Goal: Task Accomplishment & Management: Use online tool/utility

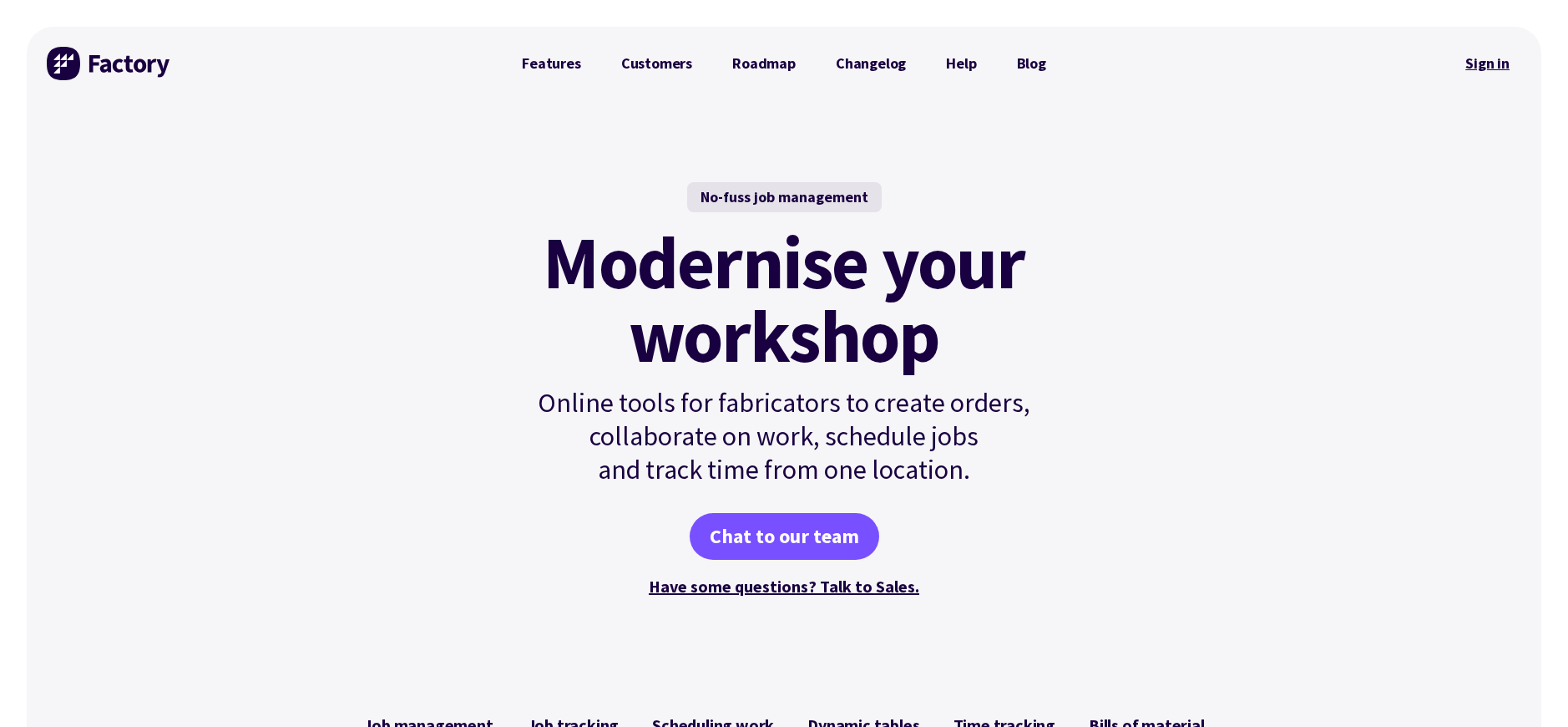
click at [1475, 61] on link "Sign in" at bounding box center [1488, 63] width 68 height 39
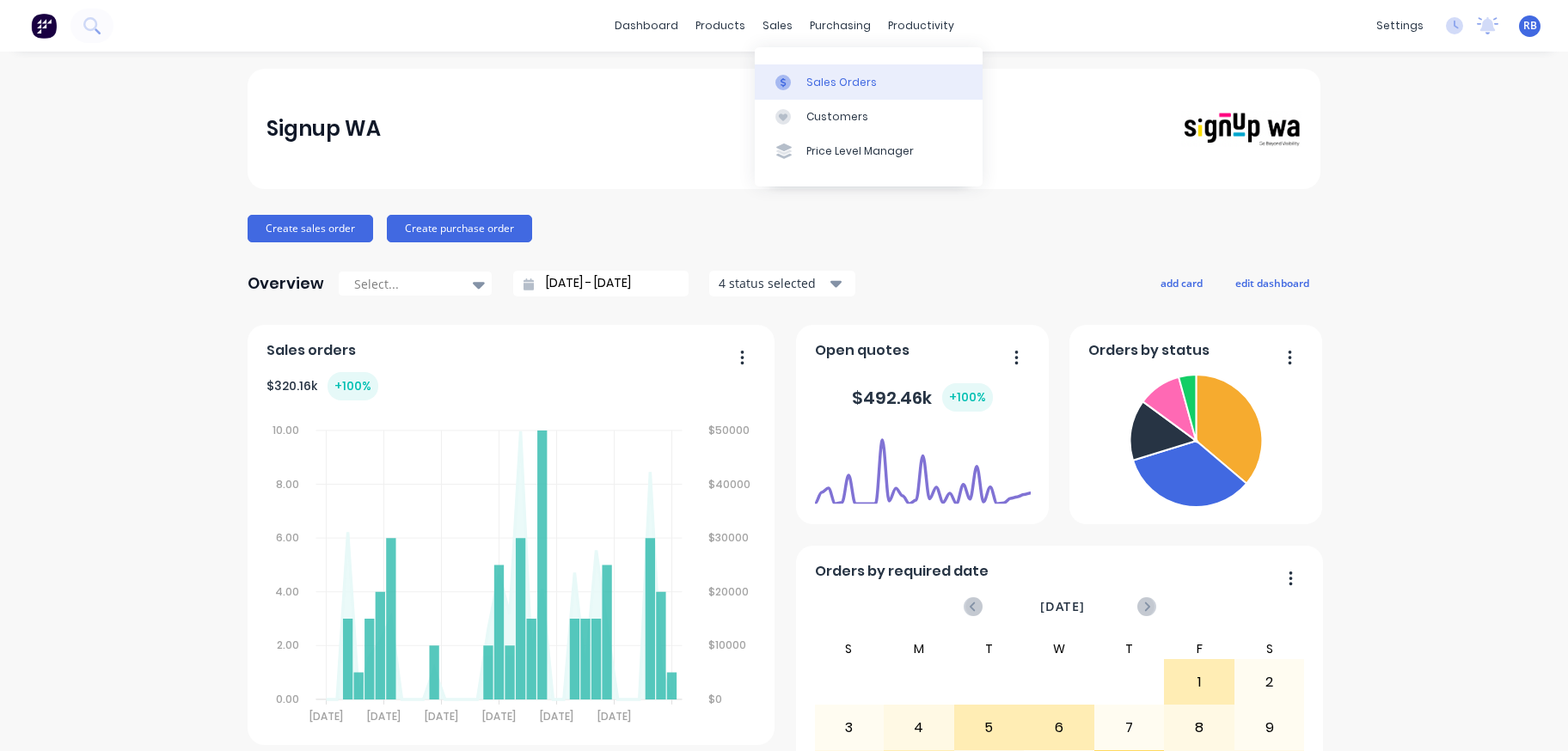
click at [847, 87] on div "Sales Orders" at bounding box center [841, 82] width 71 height 16
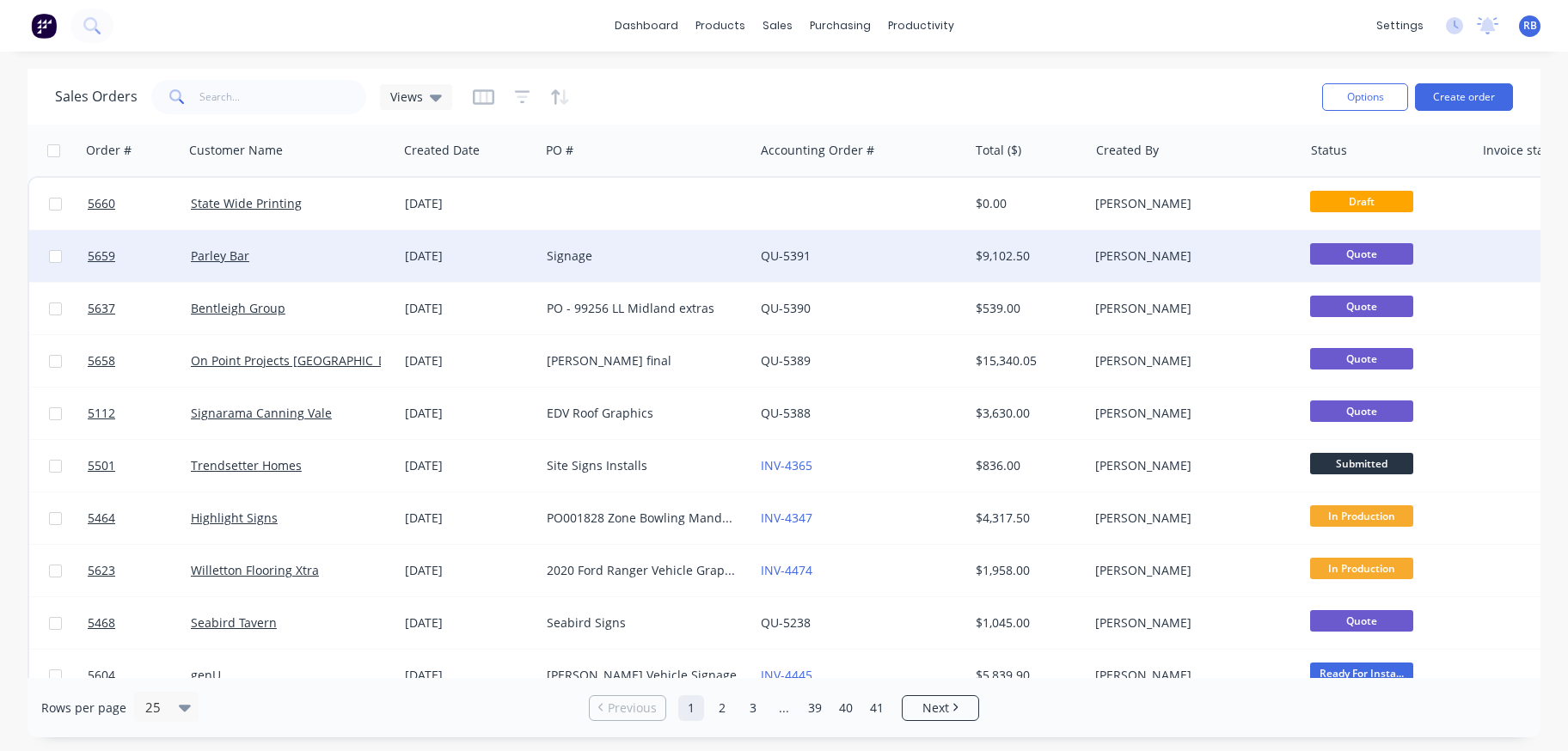
click at [663, 252] on div "Signage" at bounding box center [642, 256] width 191 height 17
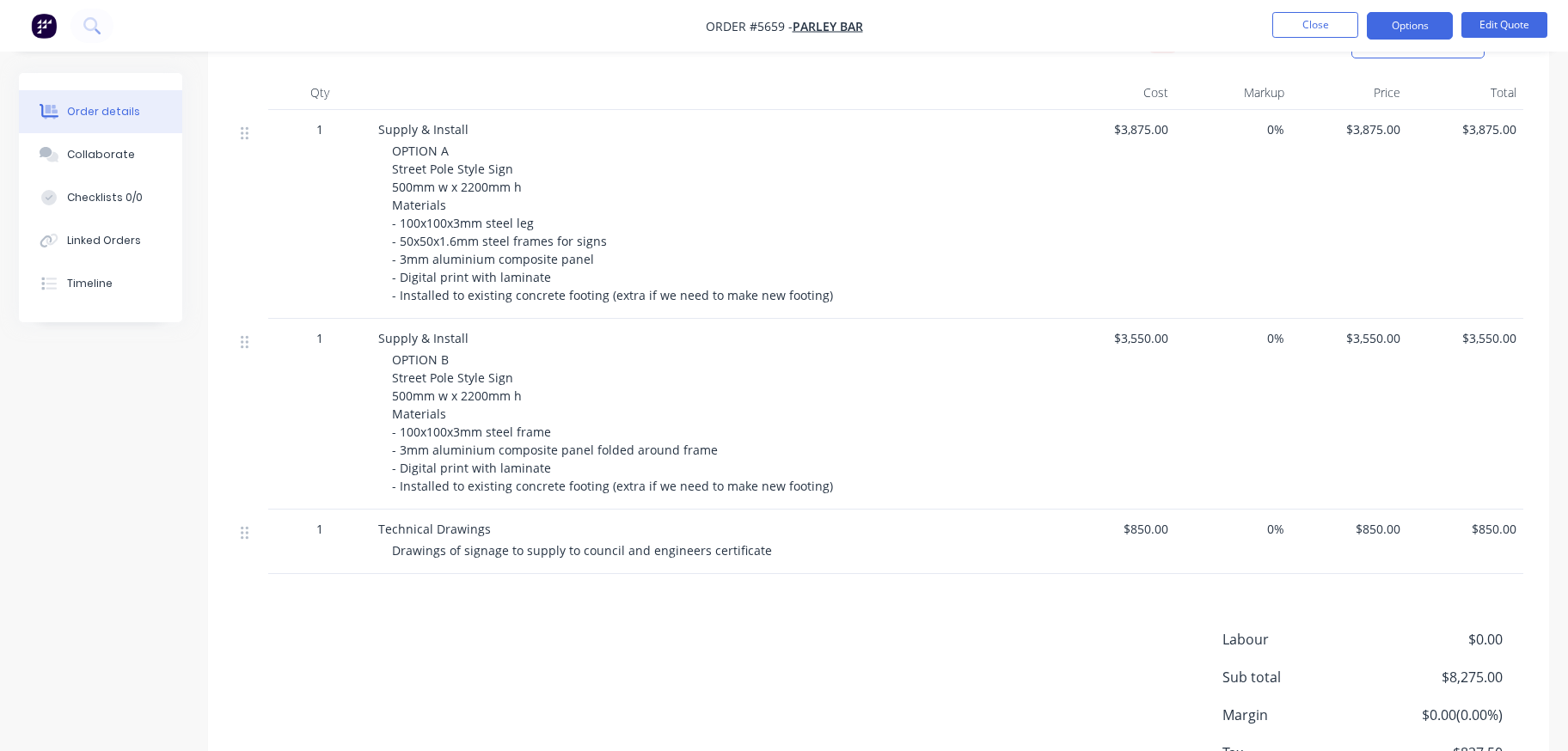
scroll to position [487, 0]
drag, startPoint x: 401, startPoint y: 216, endPoint x: 590, endPoint y: 216, distance: 189.0
click at [585, 216] on span "OPTION A Street Pole Style Sign 500mm w x 2200mm h Materials - 100x100x3mm stee…" at bounding box center [612, 224] width 441 height 161
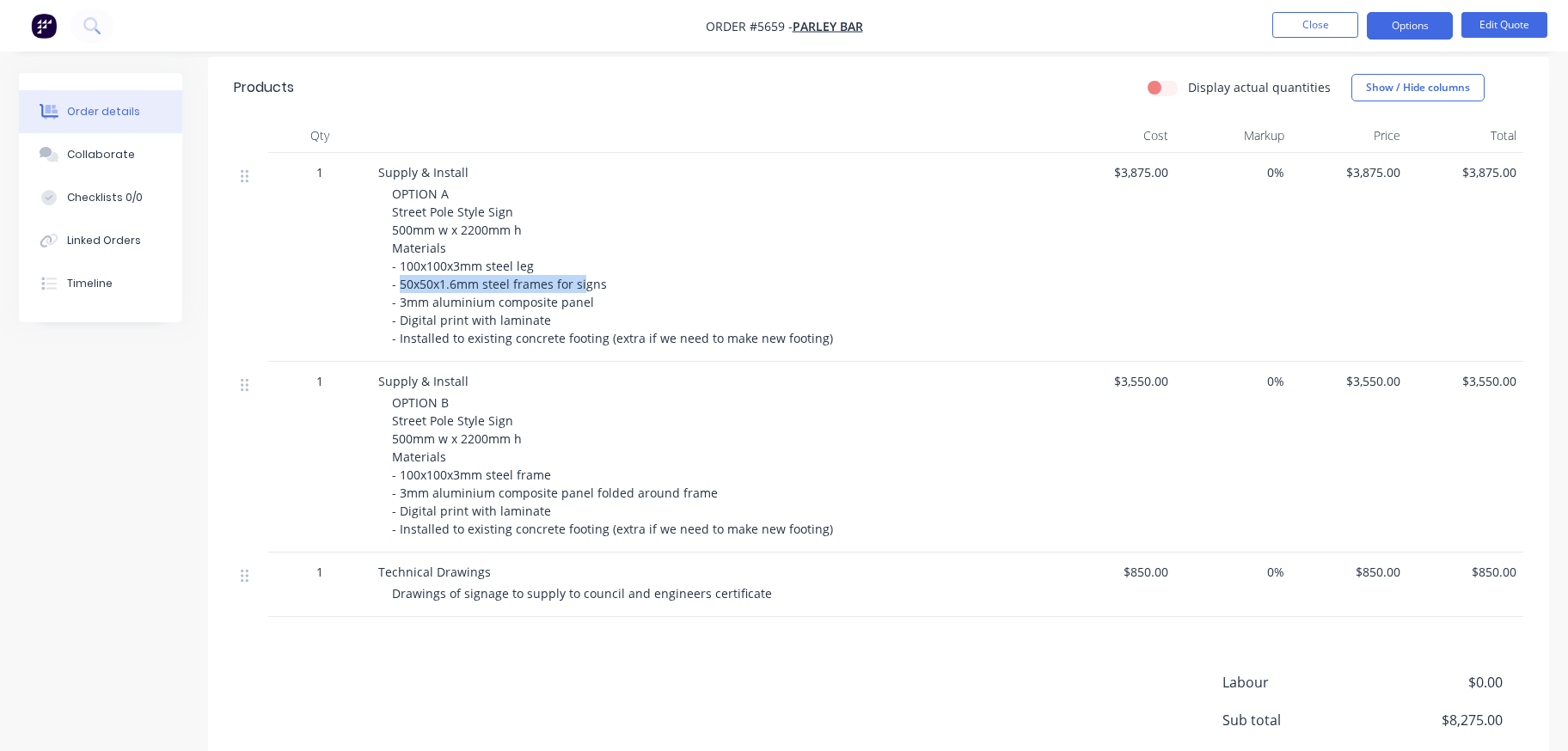
scroll to position [444, 0]
click at [1510, 26] on button "Edit Quote" at bounding box center [1504, 24] width 86 height 26
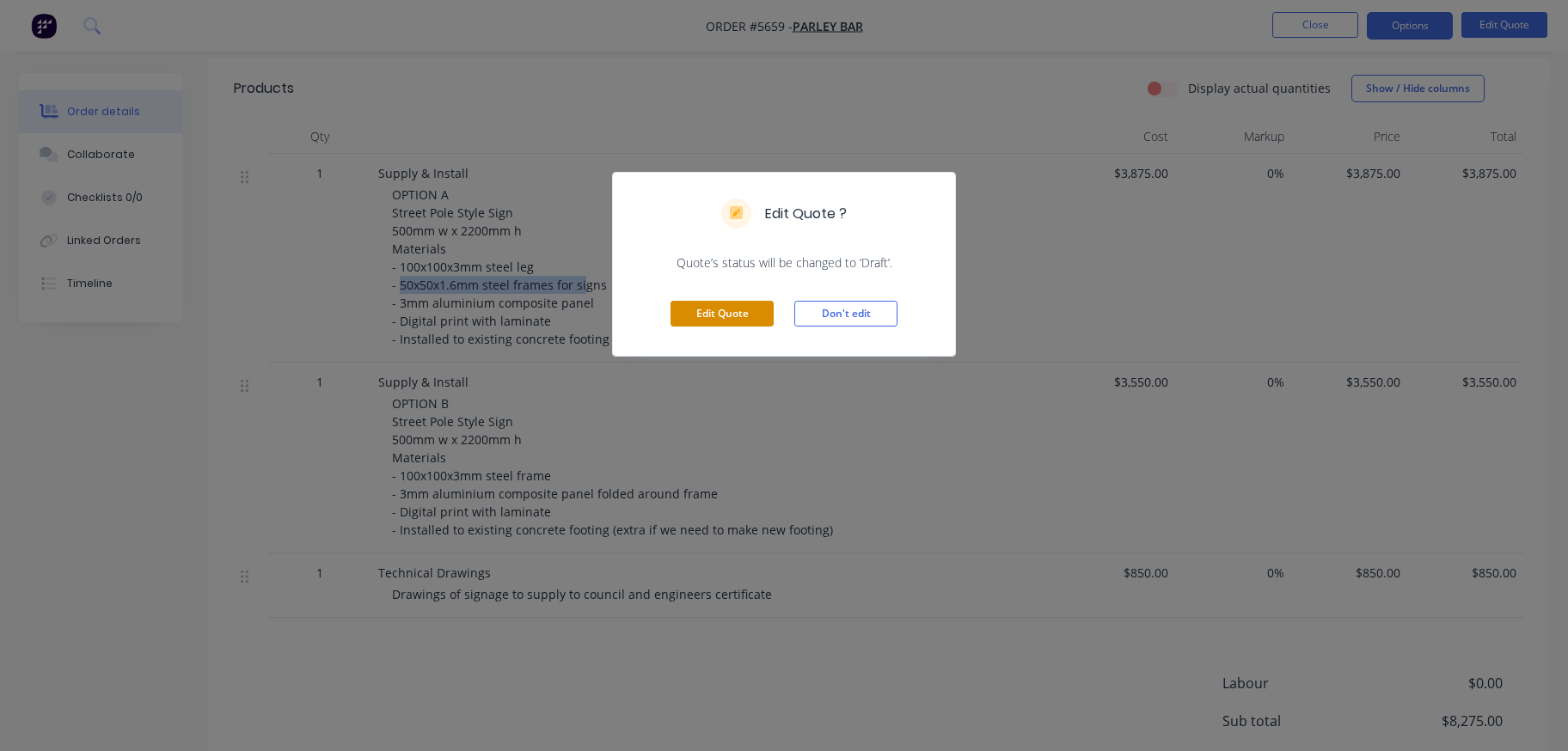
click at [691, 324] on button "Edit Quote" at bounding box center [722, 313] width 103 height 26
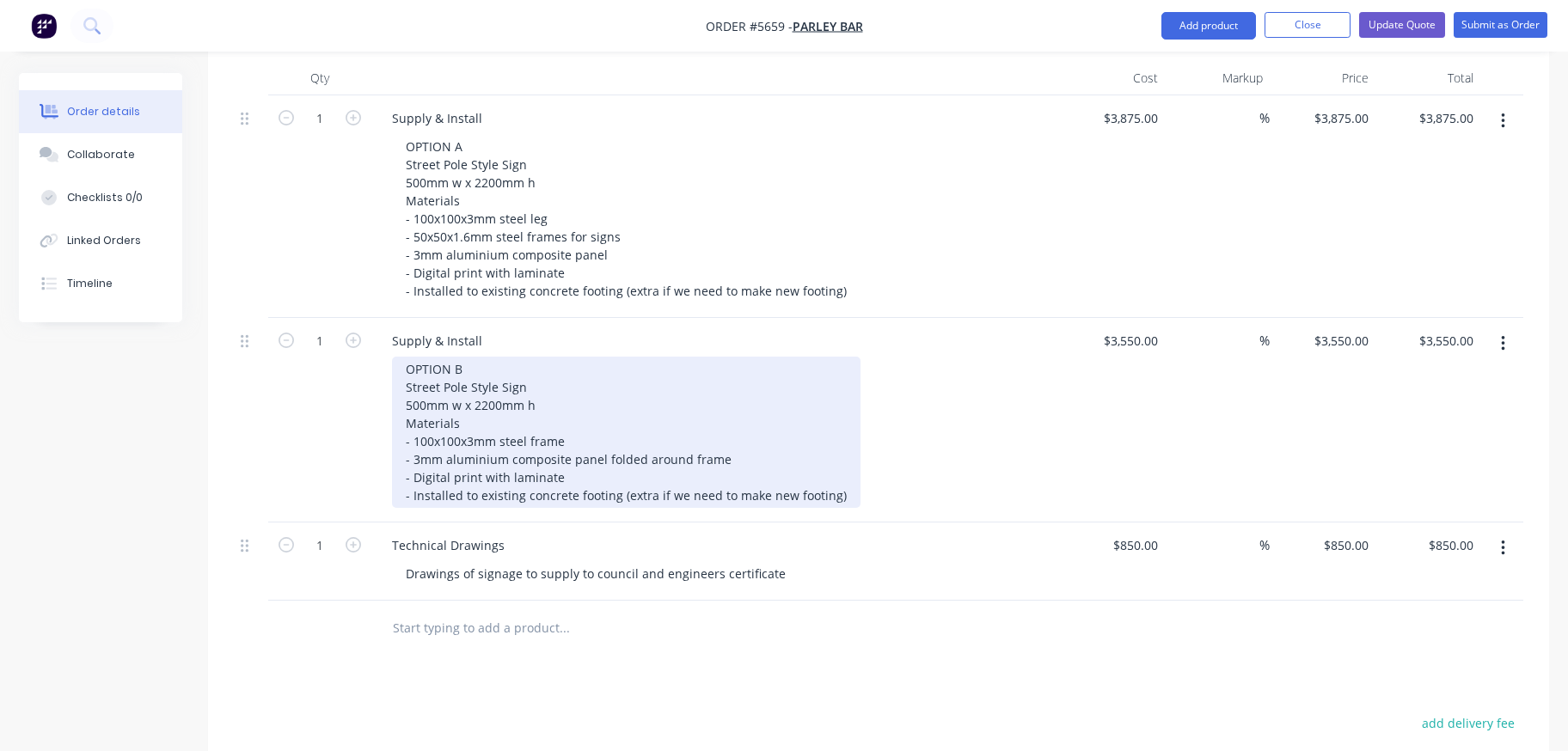
scroll to position [558, 0]
drag, startPoint x: 539, startPoint y: 313, endPoint x: 336, endPoint y: 313, distance: 203.0
click at [336, 314] on div "1 Supply & Install OPTION B Street Pole Style Sign 500mm w x 2200mm h Materials…" at bounding box center [878, 416] width 1290 height 205
click at [748, 381] on div "OPTION B Mini Pylon 500mm w x 2200mm h Materials - 100x100x3mm steel frame - 3m…" at bounding box center [626, 429] width 469 height 151
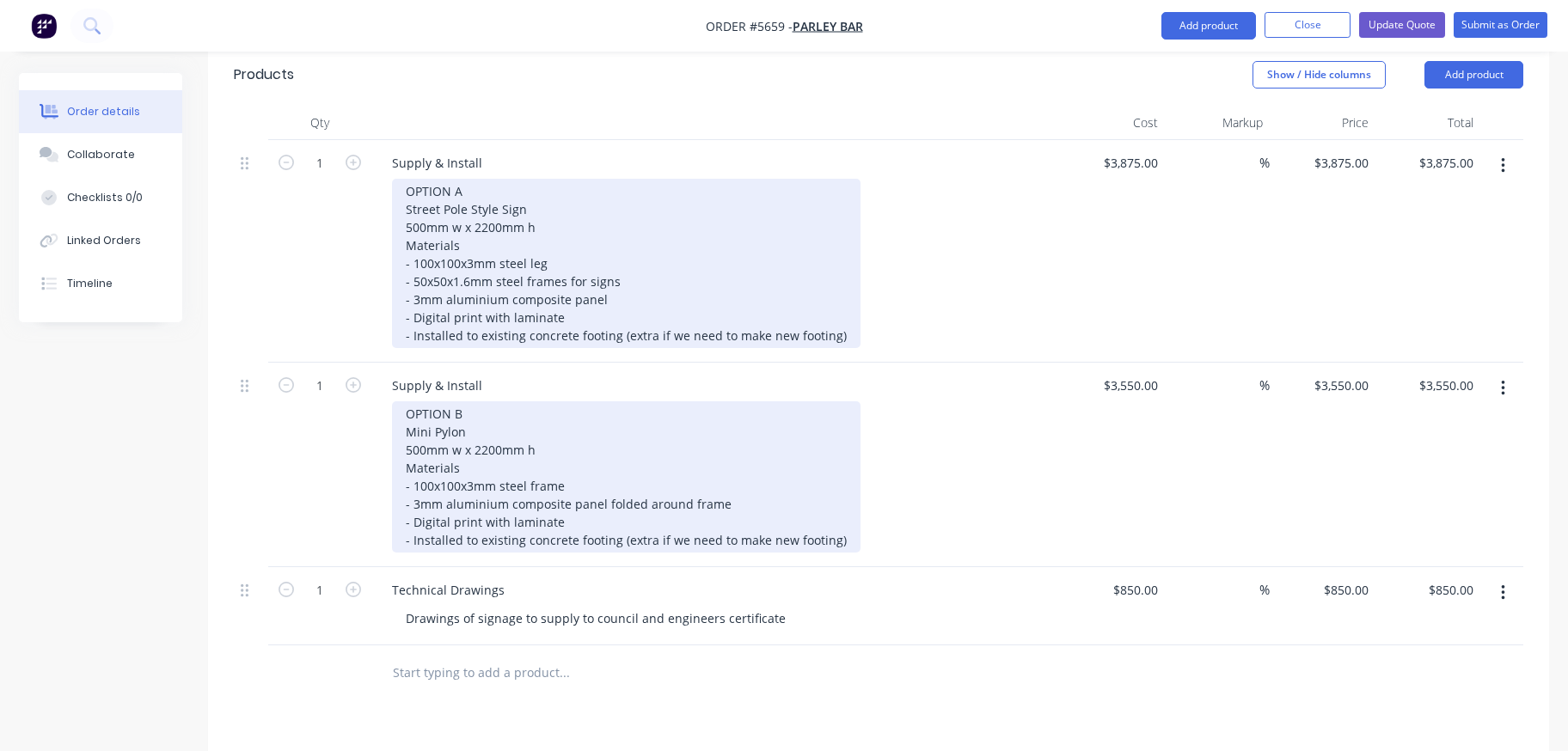
scroll to position [506, 0]
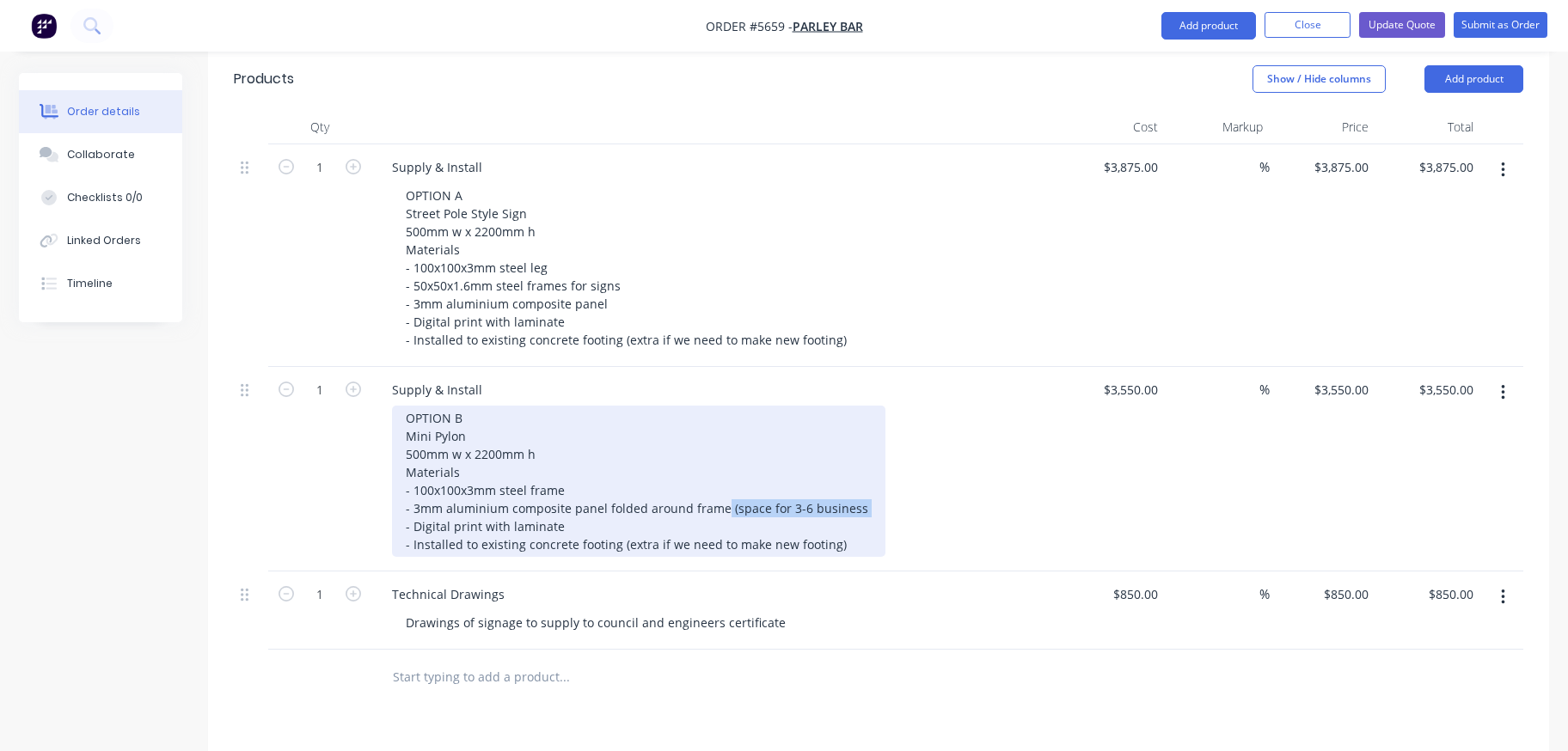
drag, startPoint x: 861, startPoint y: 434, endPoint x: 720, endPoint y: 433, distance: 141.0
click at [720, 433] on div "OPTION B Mini Pylon 500mm w x 2200mm h Materials - 100x100x3mm steel frame - 3m…" at bounding box center [638, 481] width 494 height 151
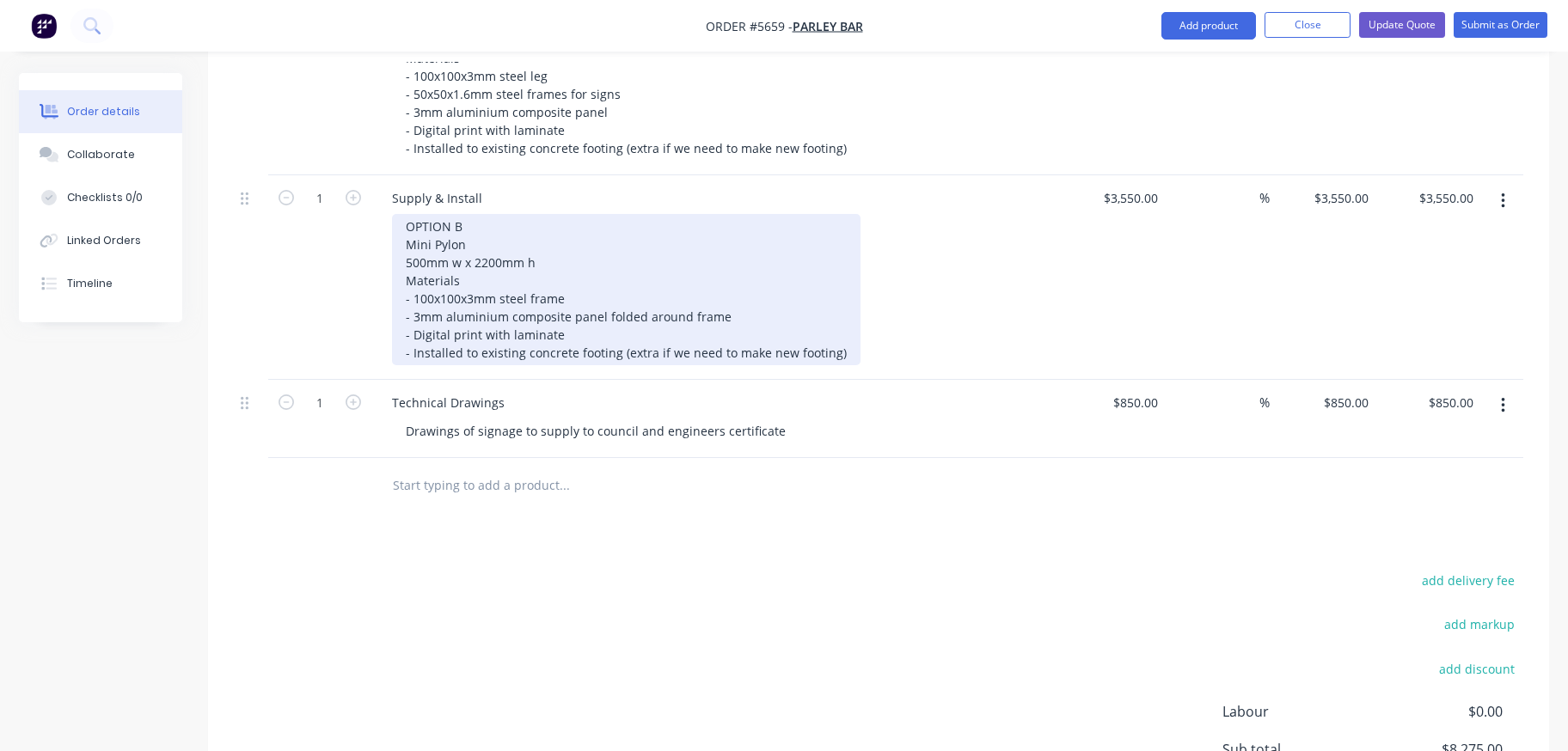
scroll to position [632, 0]
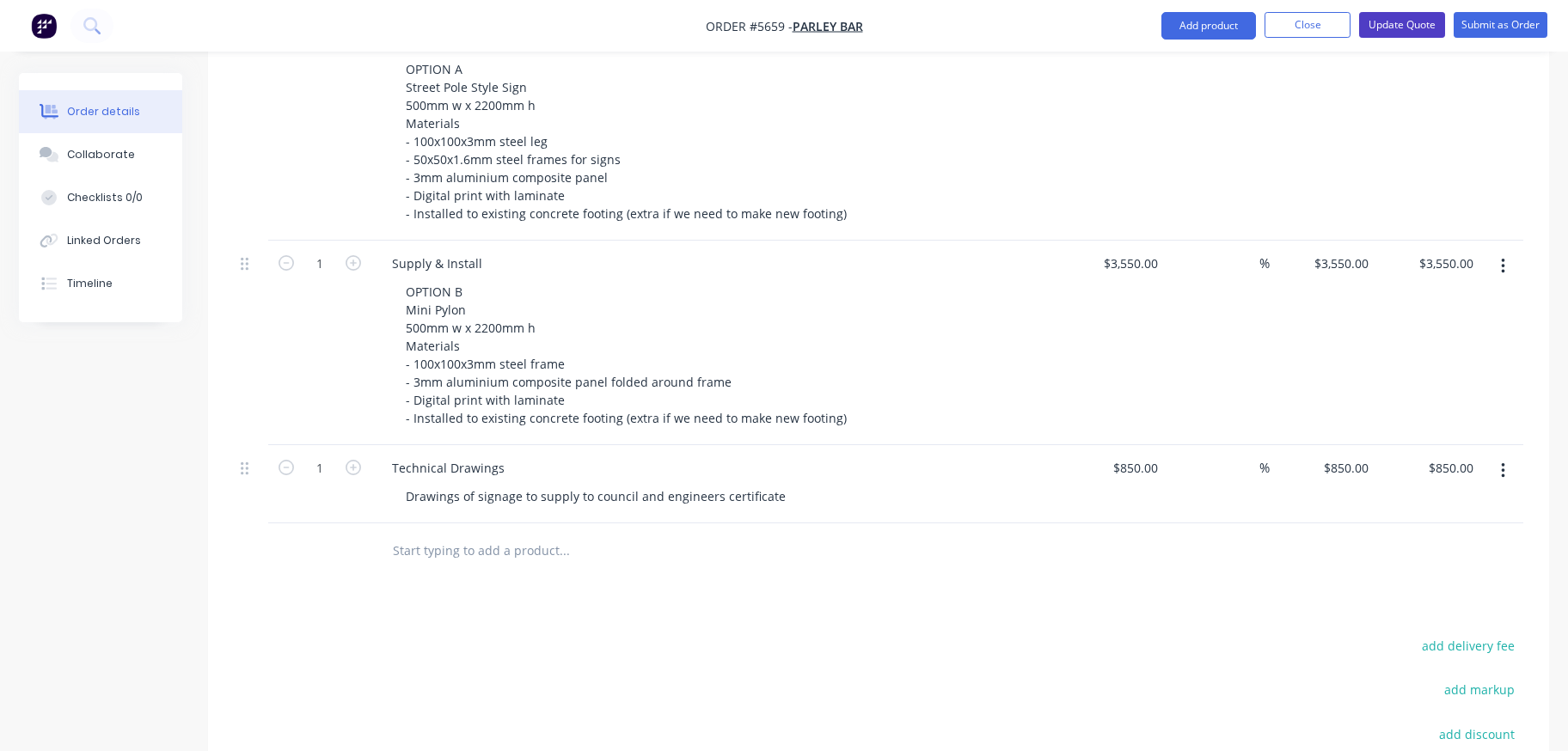
click at [1395, 31] on button "Update Quote" at bounding box center [1402, 24] width 86 height 26
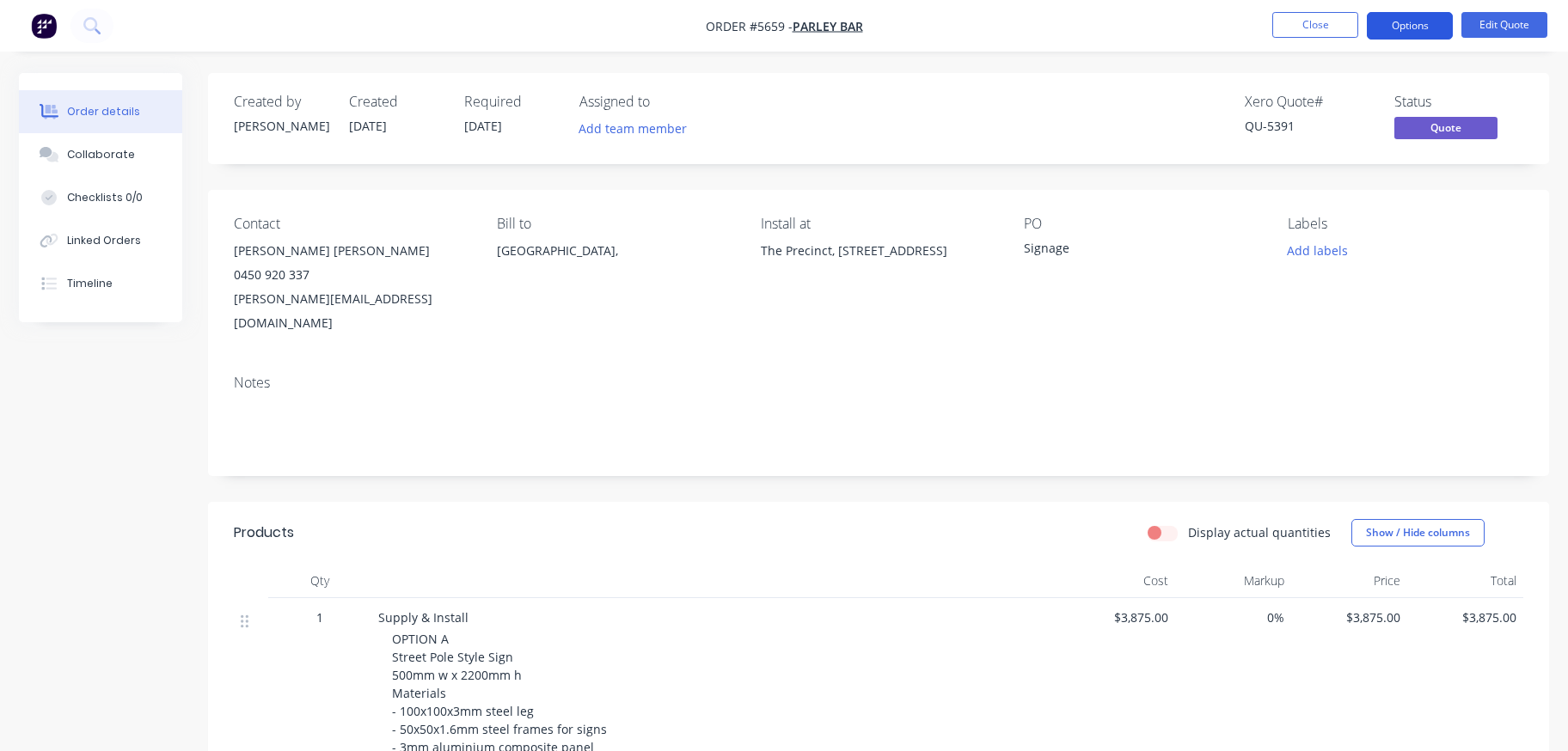
scroll to position [0, 0]
click at [1412, 31] on button "Options" at bounding box center [1410, 25] width 86 height 27
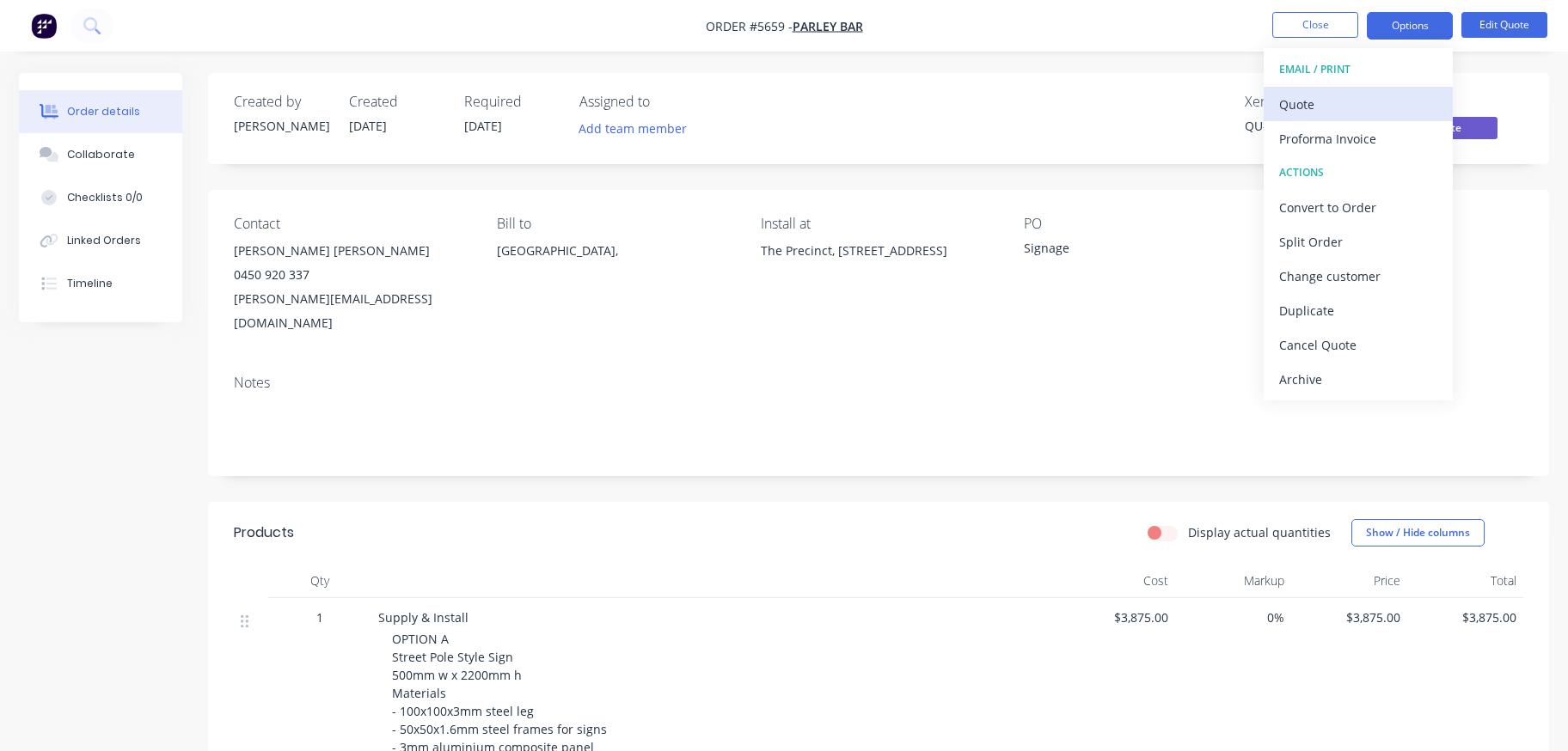
click at [1312, 106] on div "Quote" at bounding box center [1357, 105] width 158 height 25
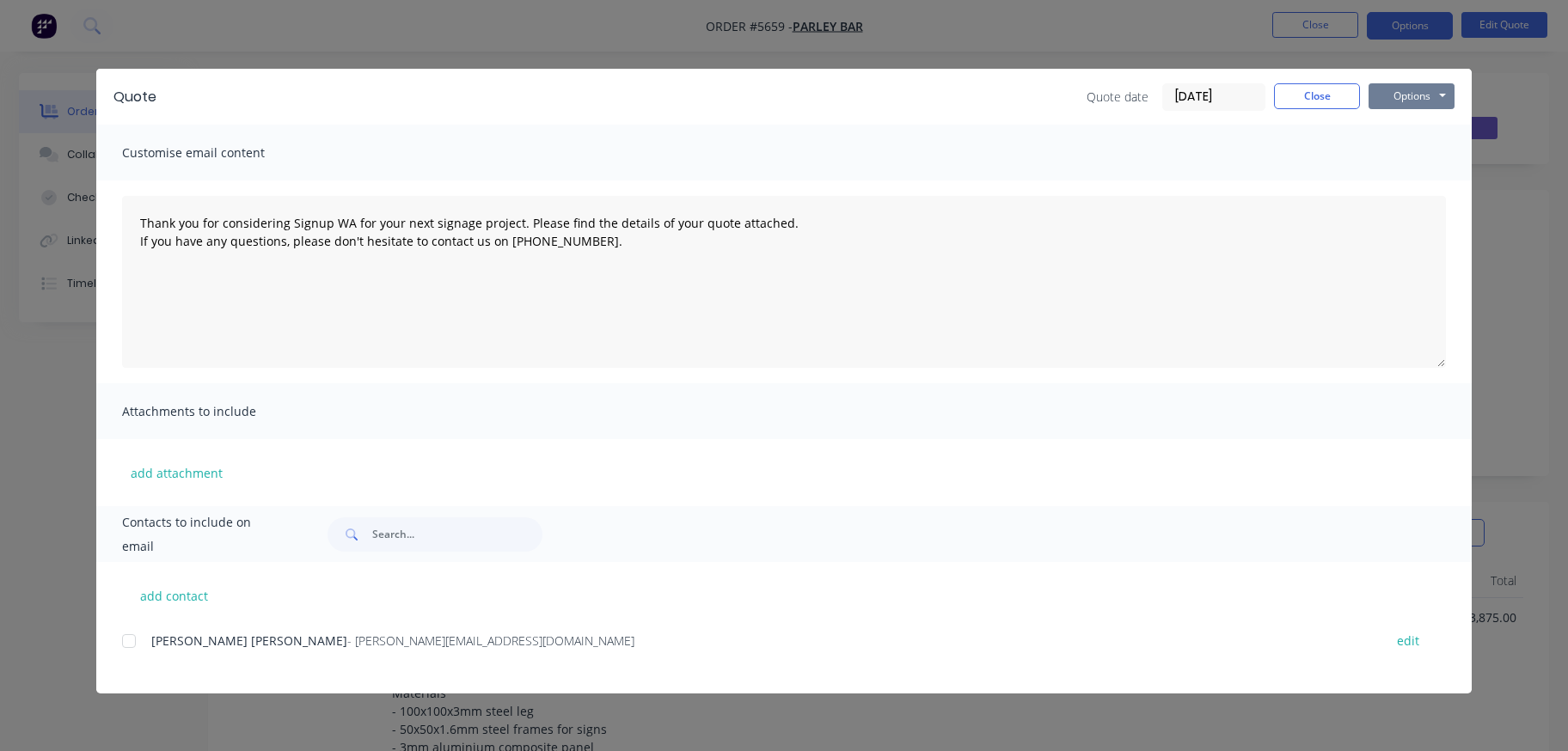
click at [1410, 98] on button "Options" at bounding box center [1412, 96] width 86 height 26
click at [1396, 152] on button "Print" at bounding box center [1423, 154] width 110 height 28
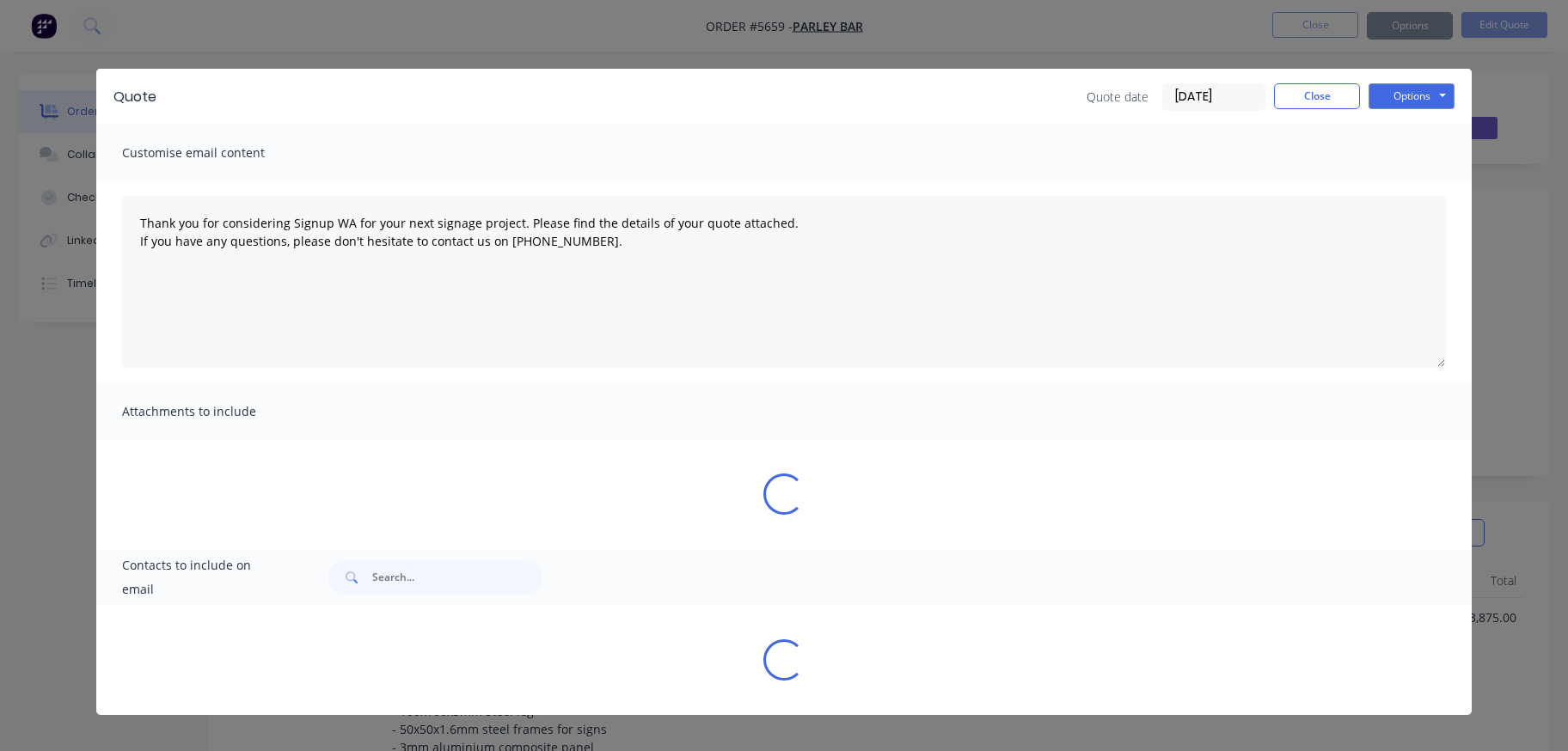
type textarea "Thank you for considering Signup WA for your next signage project. Please find …"
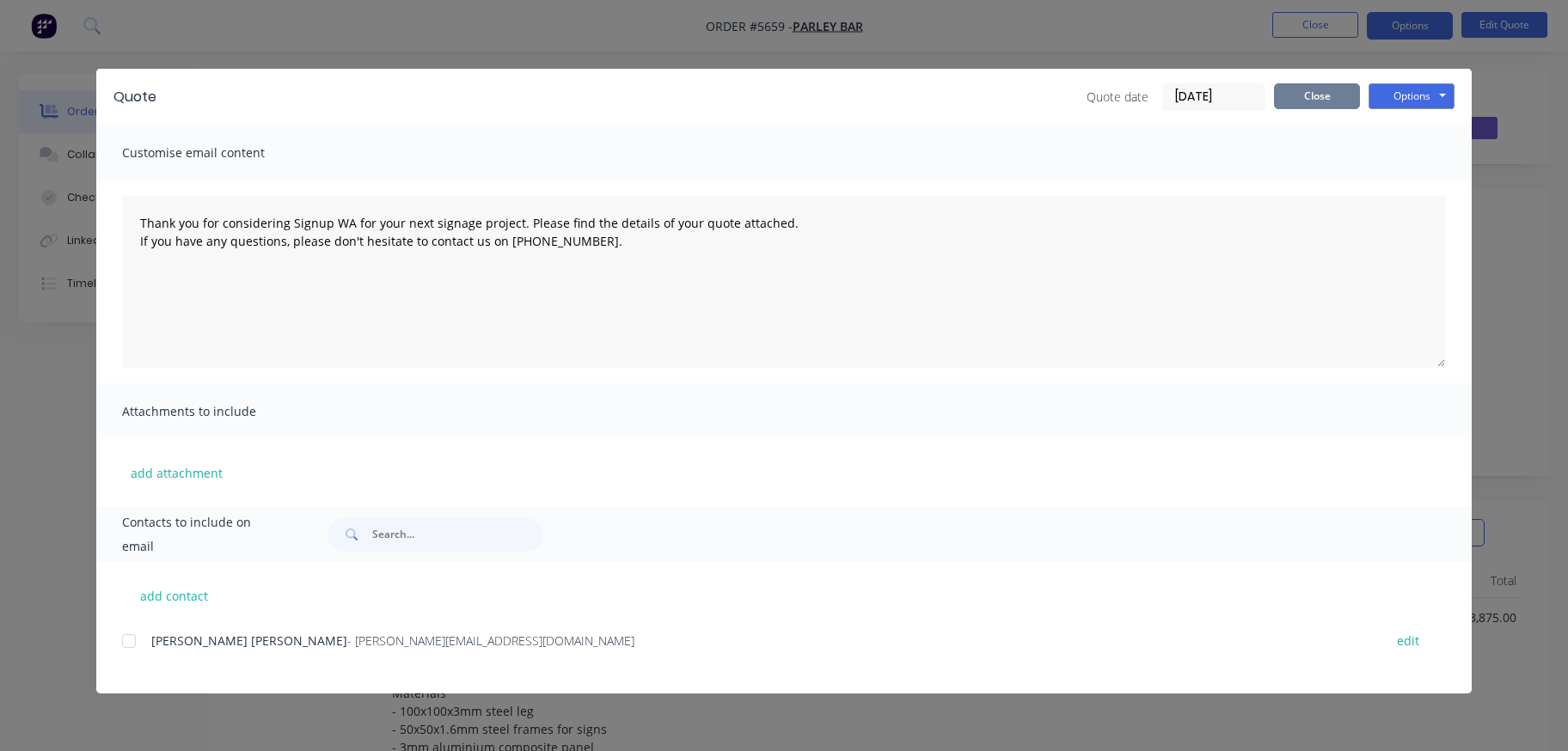
click at [1293, 96] on button "Close" at bounding box center [1317, 96] width 86 height 26
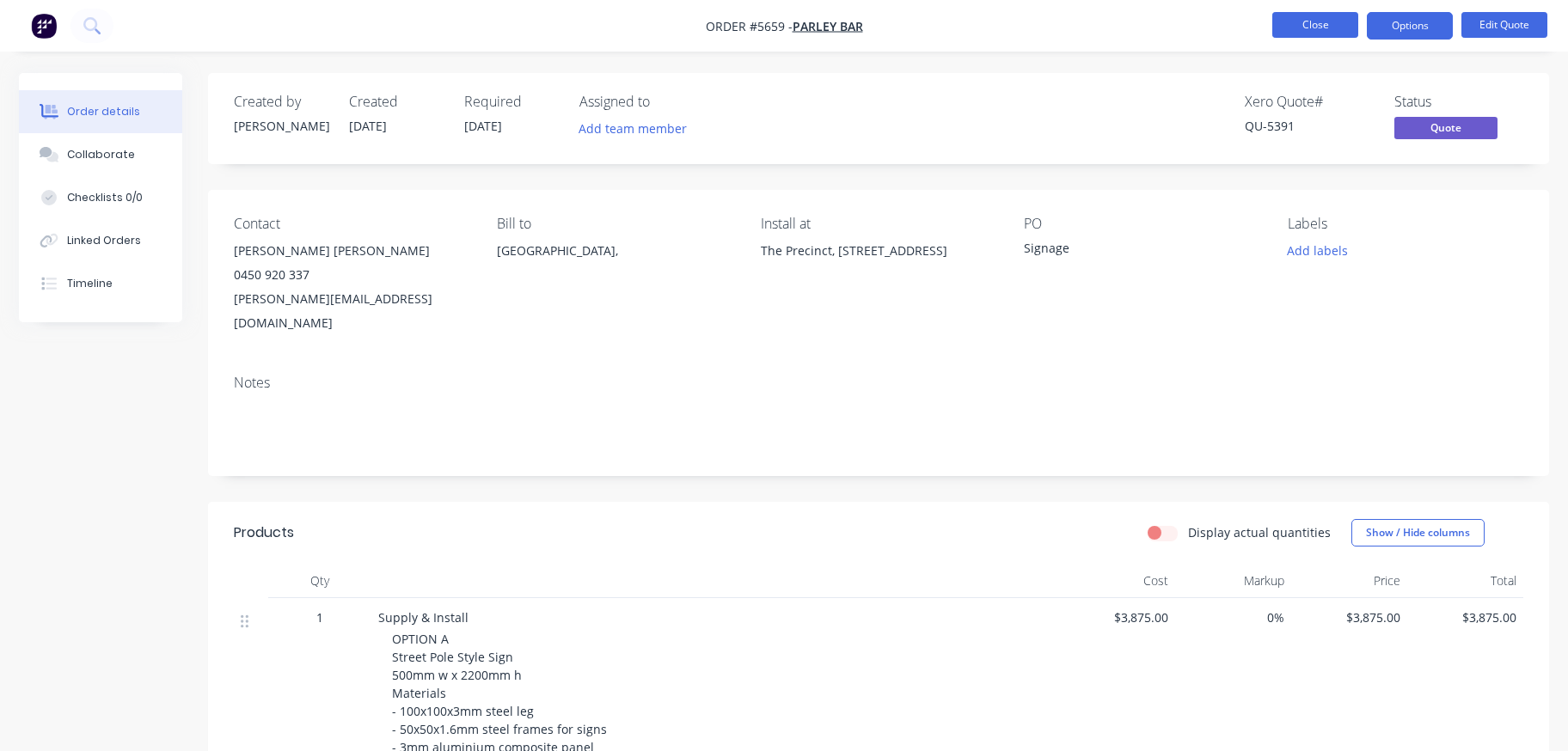
click at [1313, 28] on button "Close" at bounding box center [1315, 24] width 86 height 26
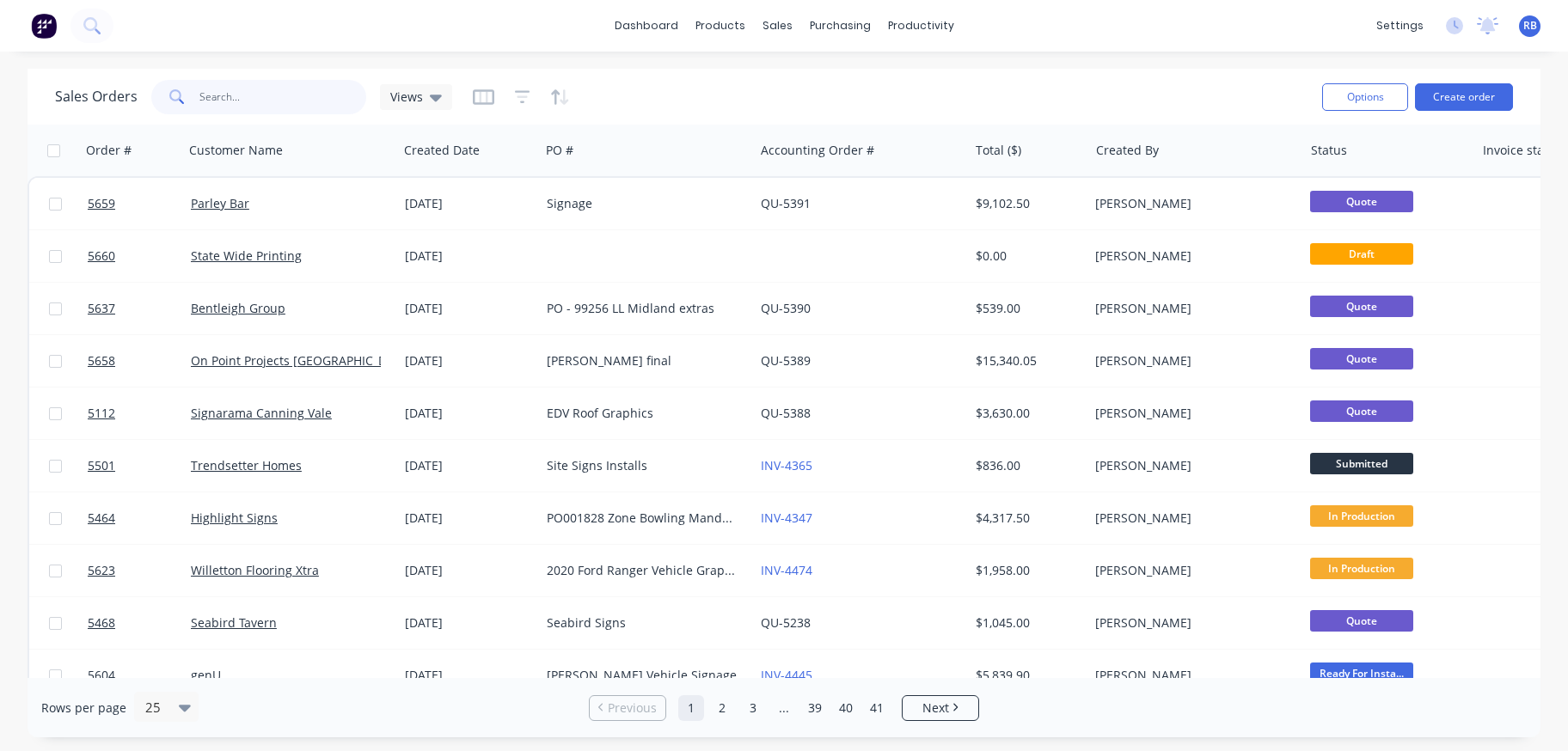
click at [245, 100] on input "text" at bounding box center [283, 96] width 168 height 34
type input "Village VET"
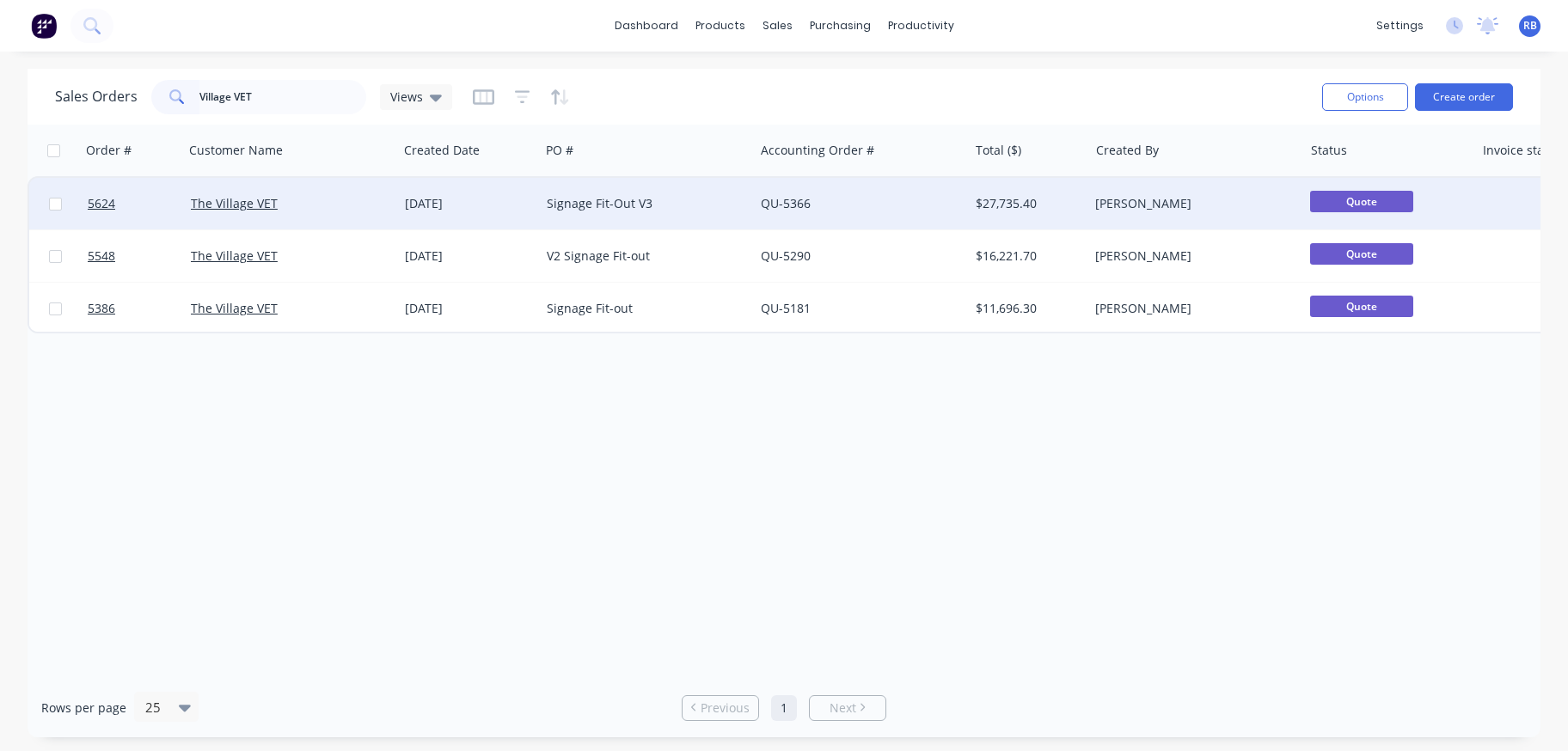
click at [329, 204] on div "The Village VET" at bounding box center [286, 204] width 191 height 17
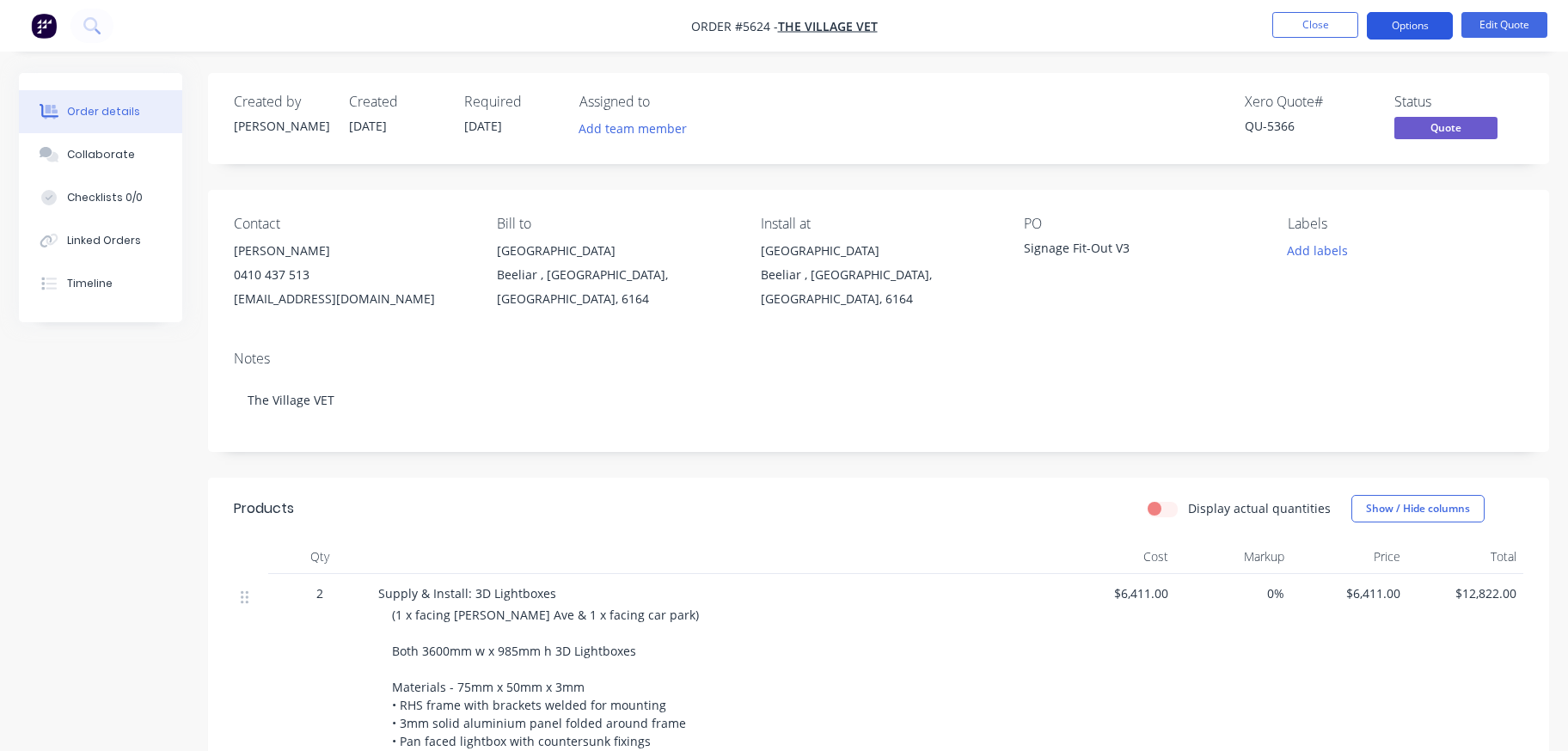
click at [1413, 31] on button "Options" at bounding box center [1410, 25] width 86 height 27
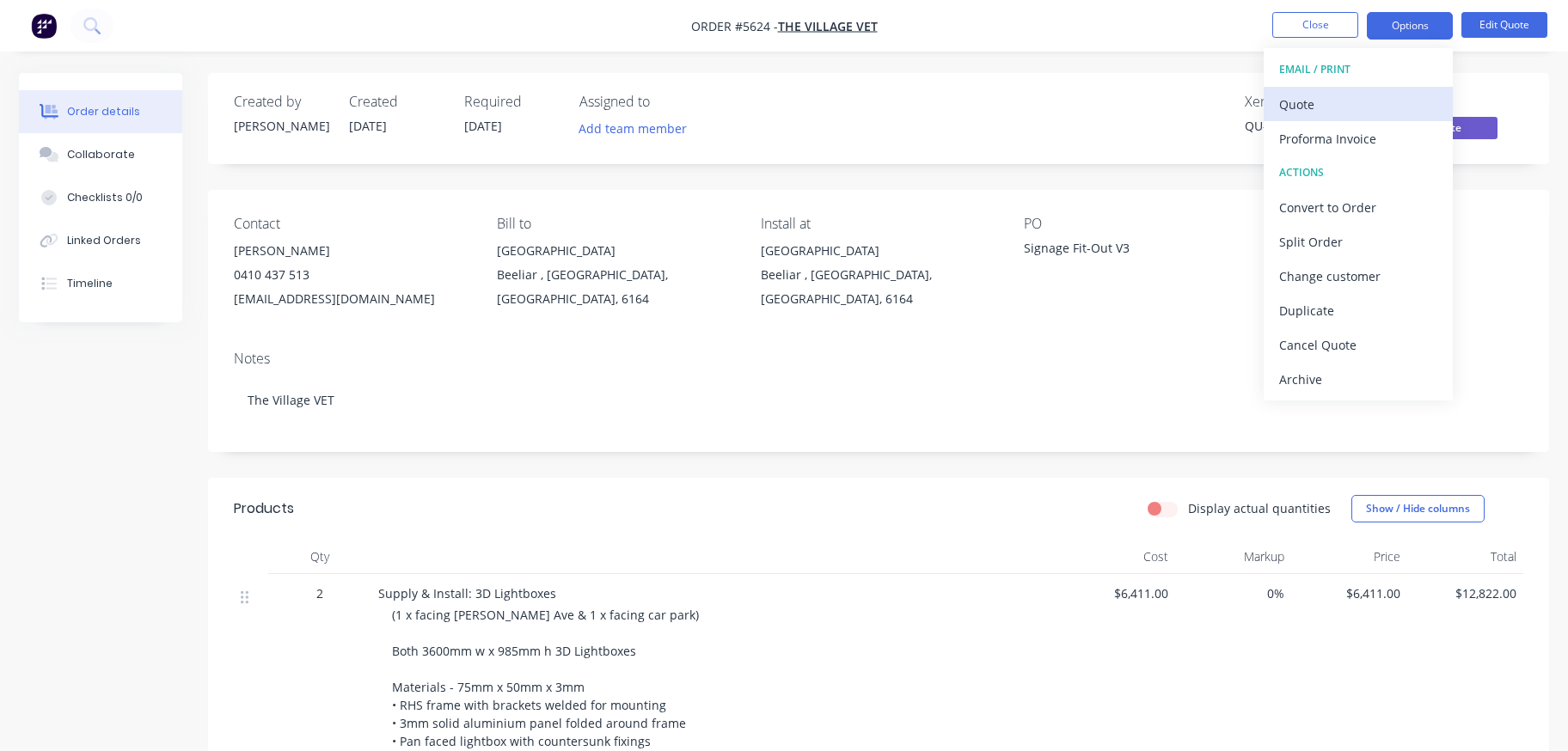
click at [1317, 107] on div "Quote" at bounding box center [1357, 105] width 158 height 25
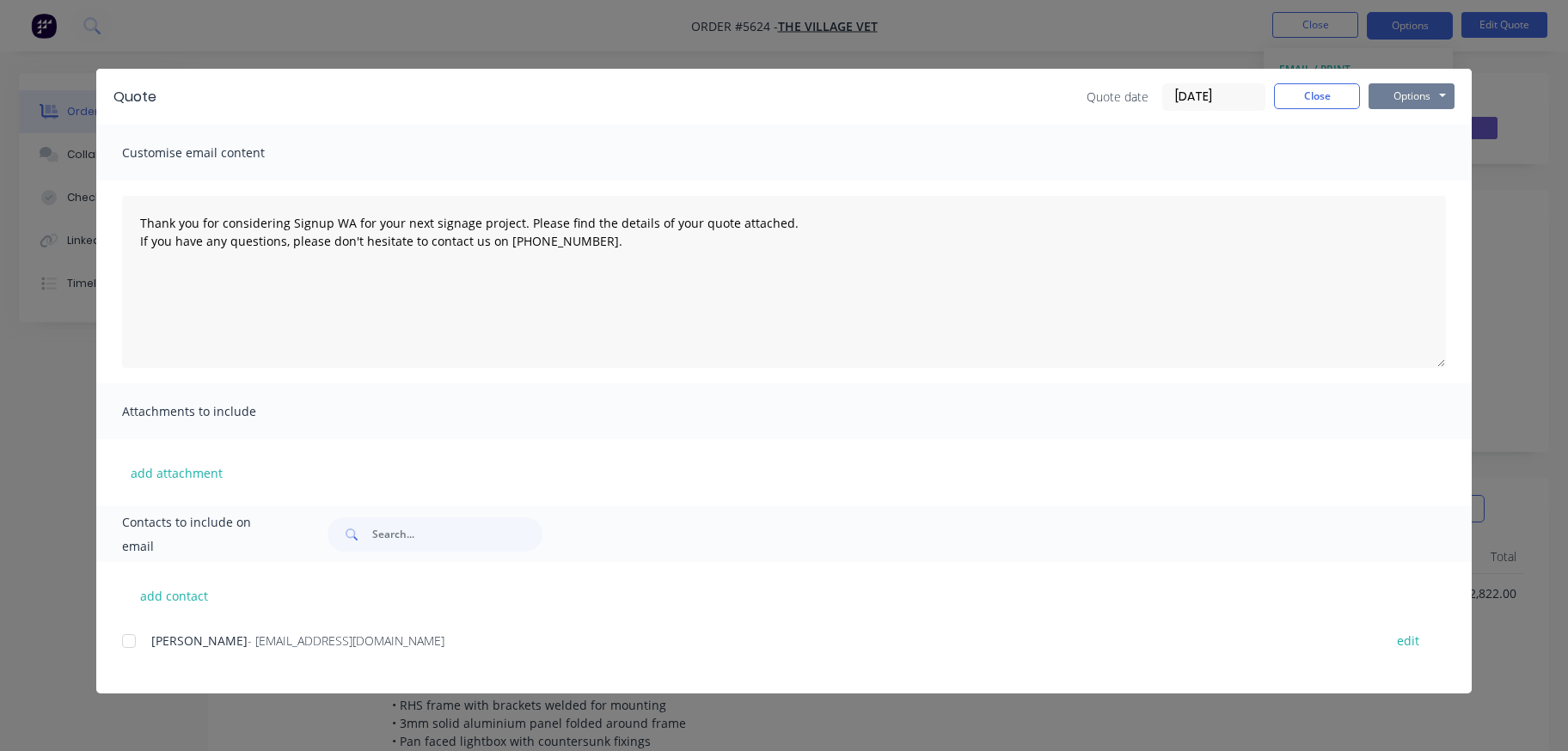
click at [1410, 97] on button "Options" at bounding box center [1412, 96] width 86 height 26
click at [1404, 159] on button "Print" at bounding box center [1423, 154] width 110 height 28
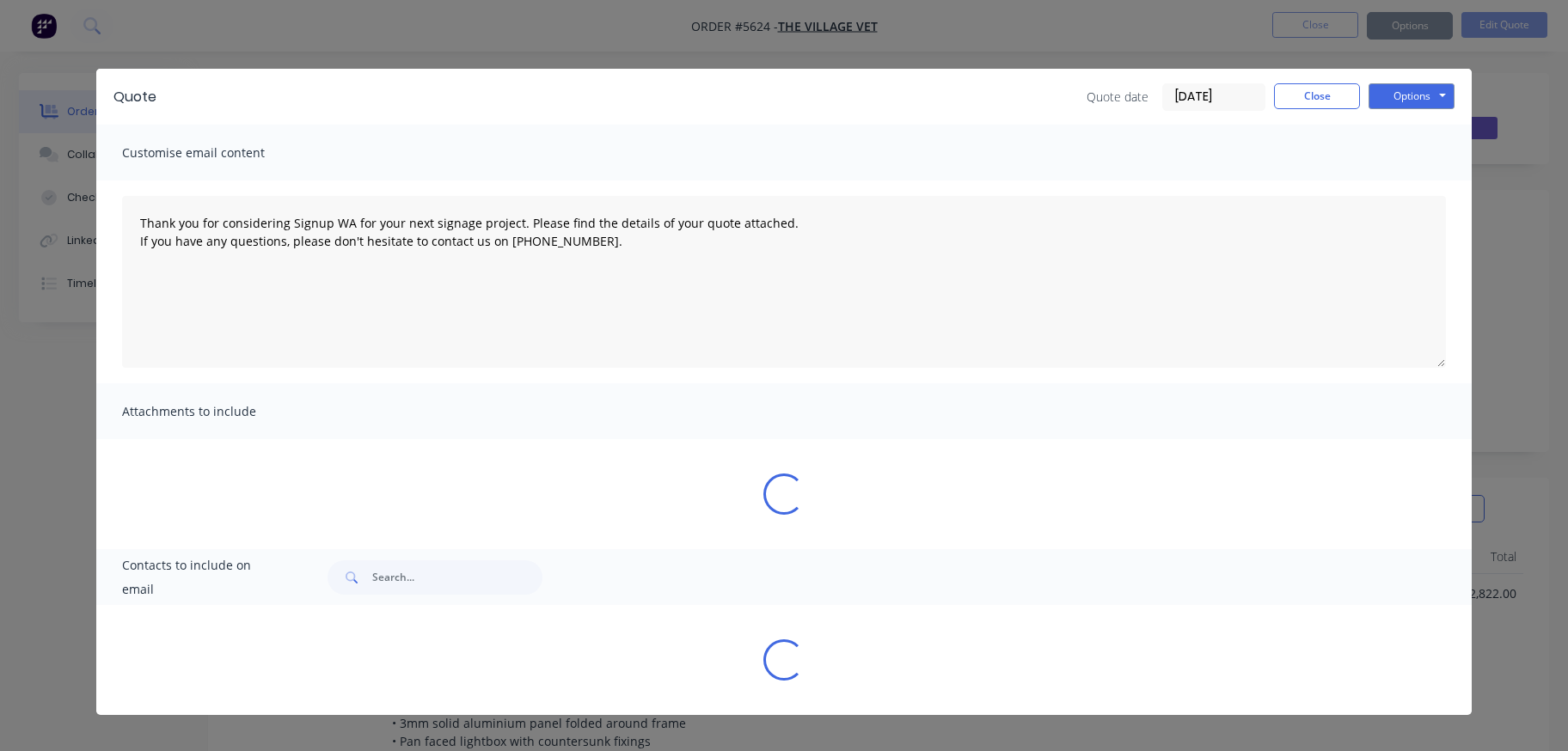
type textarea "Thank you for considering Signup WA for your next signage project. Please find …"
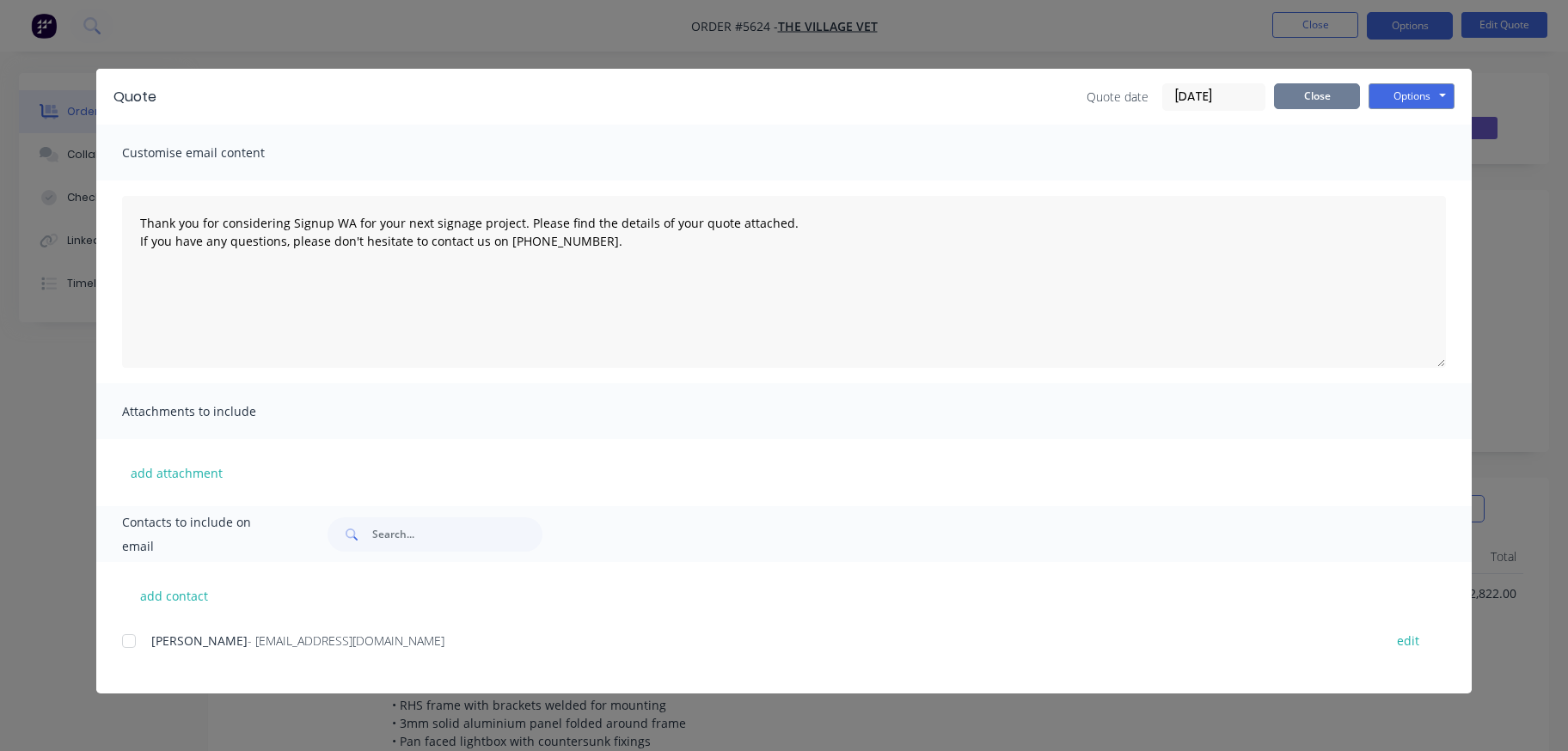
click at [1315, 96] on button "Close" at bounding box center [1317, 96] width 86 height 26
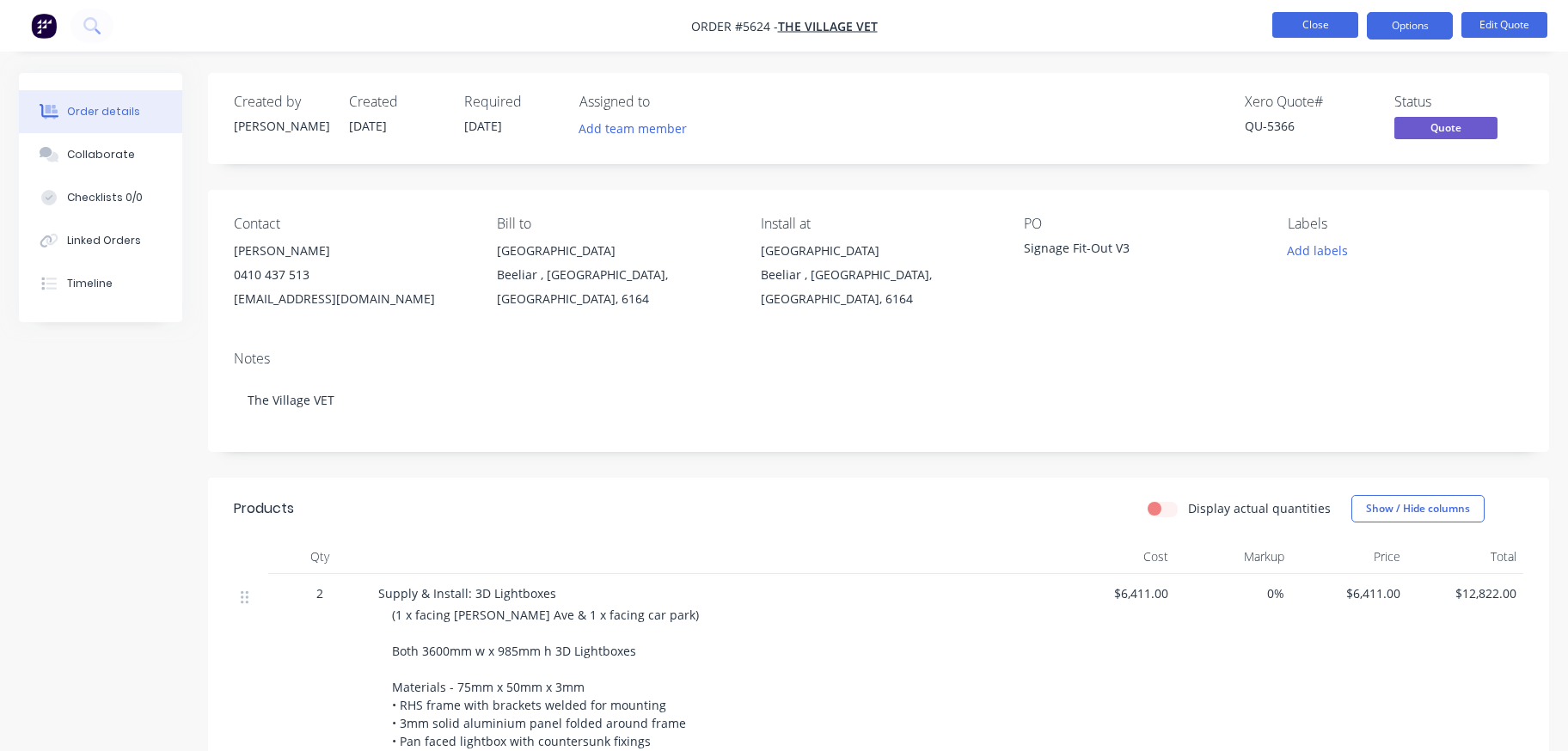
click at [1306, 33] on button "Close" at bounding box center [1315, 24] width 86 height 26
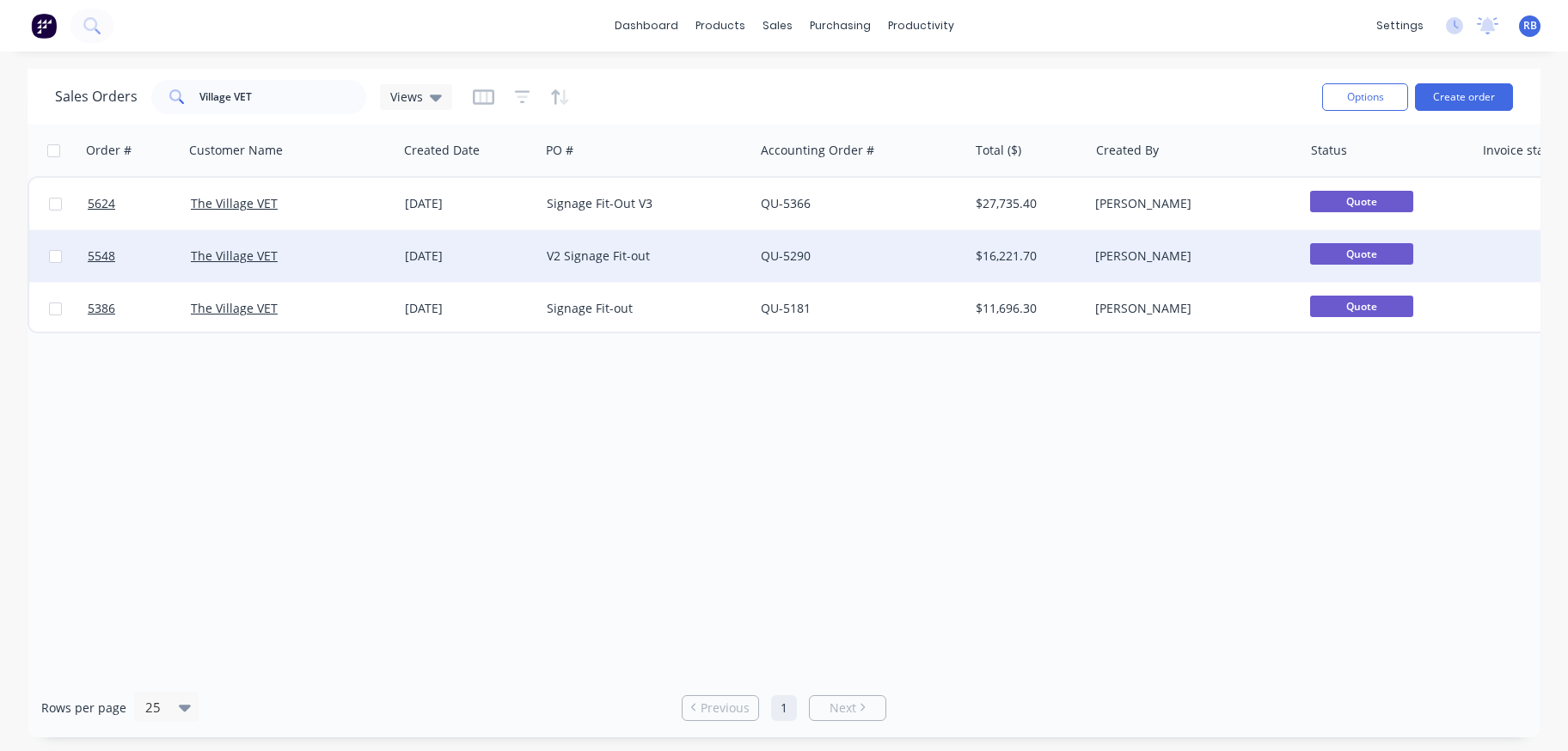
click at [846, 250] on div "QU-5290" at bounding box center [856, 256] width 191 height 17
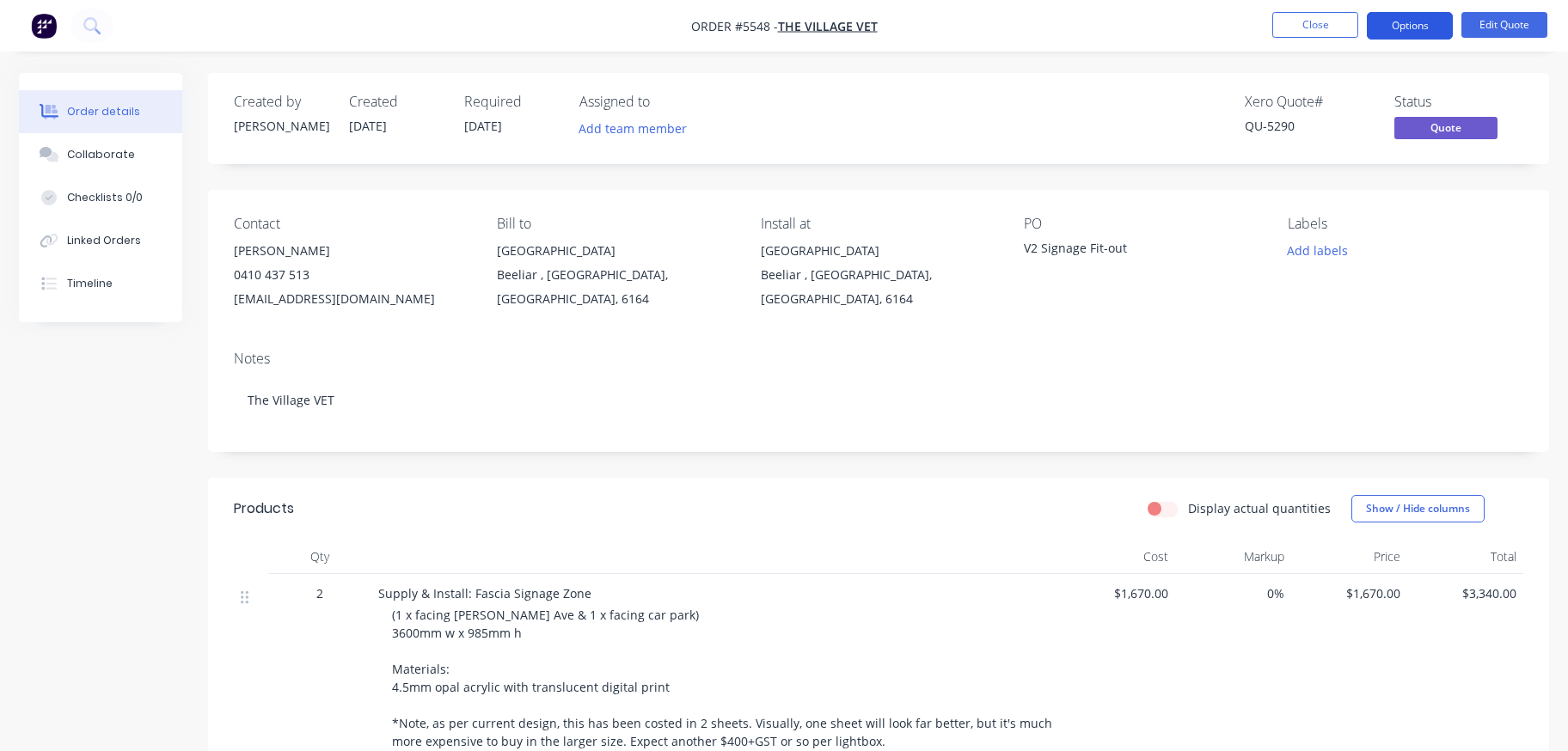
click at [1414, 31] on button "Options" at bounding box center [1410, 25] width 86 height 27
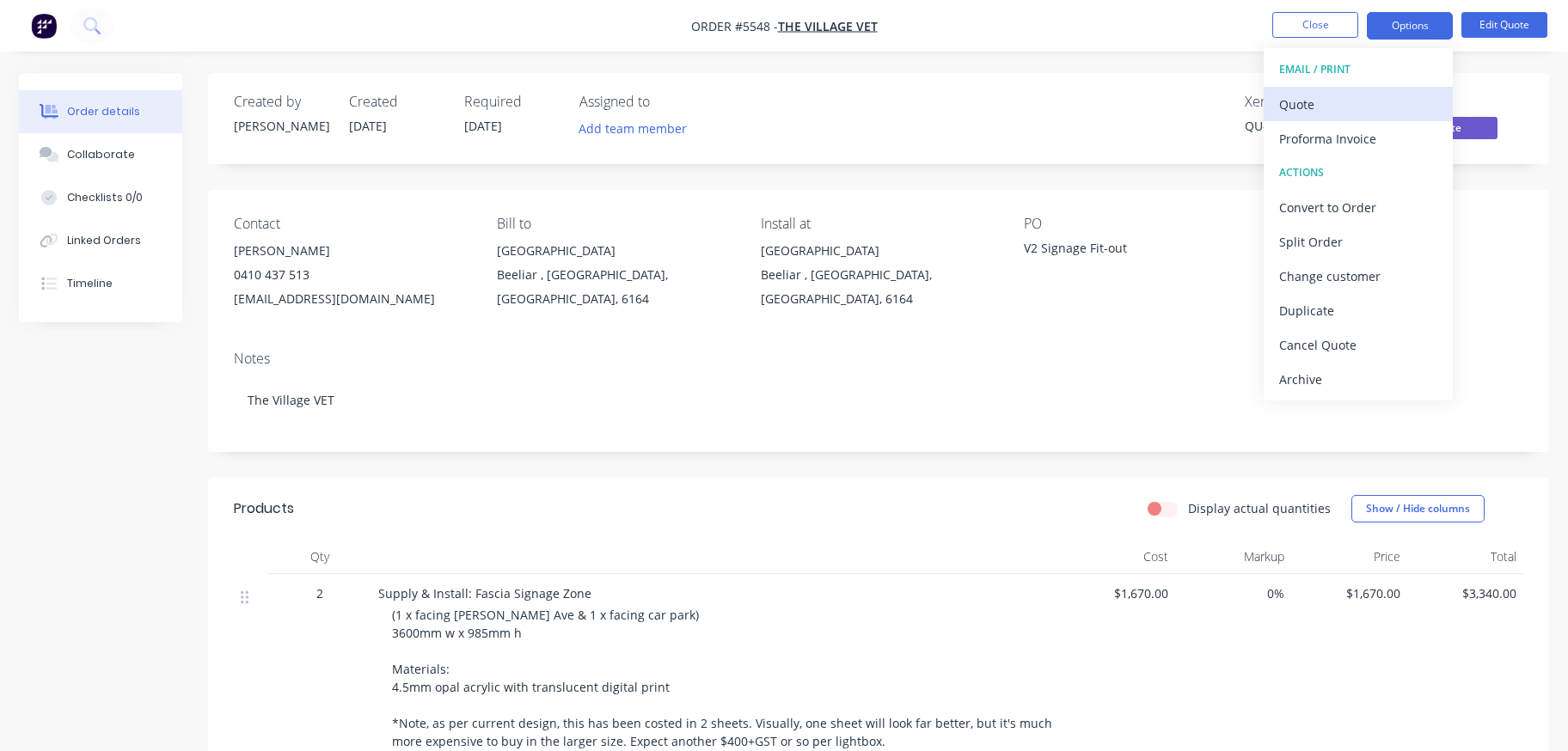
click at [1294, 102] on div "Quote" at bounding box center [1357, 105] width 158 height 25
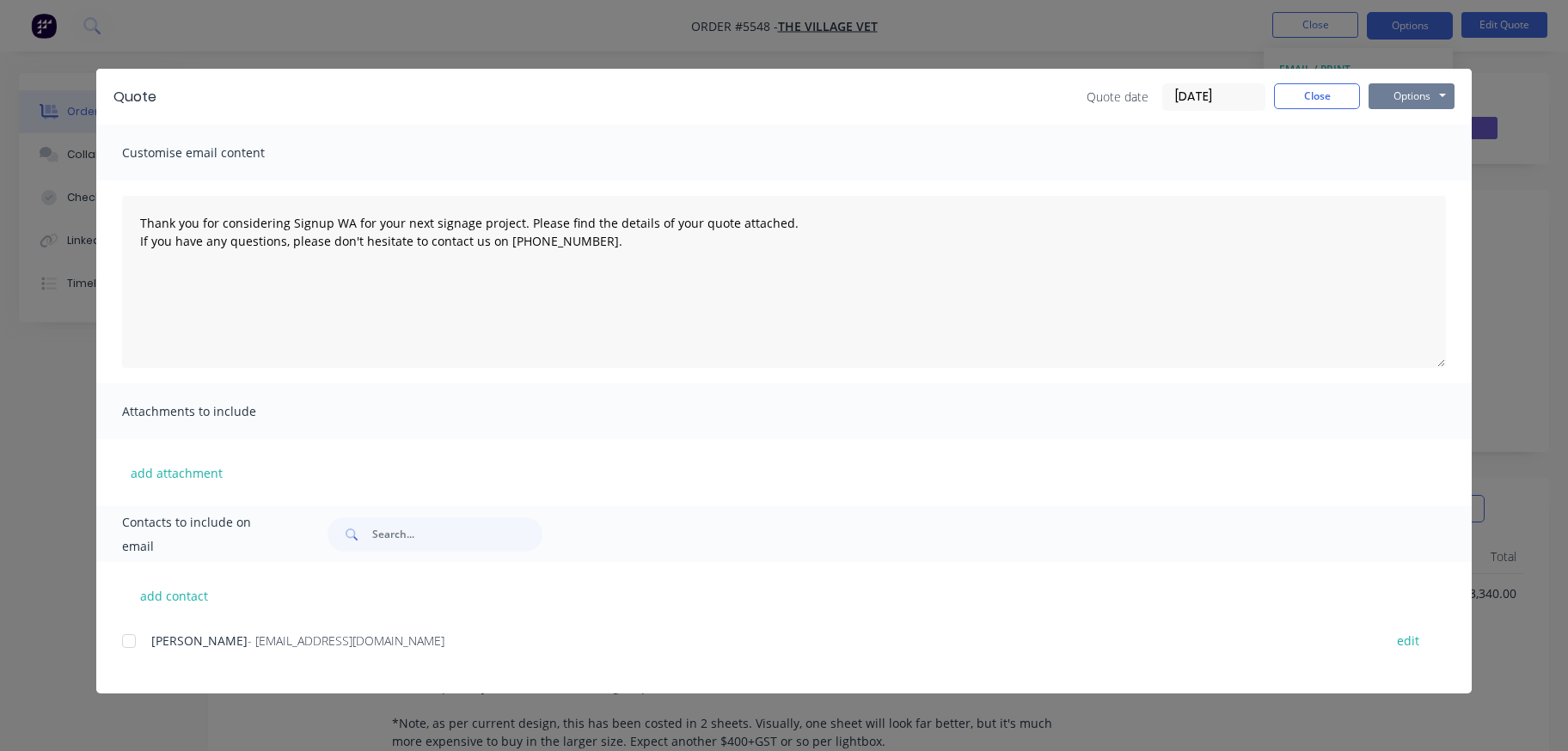
click at [1411, 102] on button "Options" at bounding box center [1412, 96] width 86 height 26
click at [1412, 157] on button "Print" at bounding box center [1423, 154] width 110 height 28
type textarea "Thank you for considering Signup WA for your next signage project. Please find …"
click at [1318, 101] on button "Close" at bounding box center [1317, 96] width 86 height 26
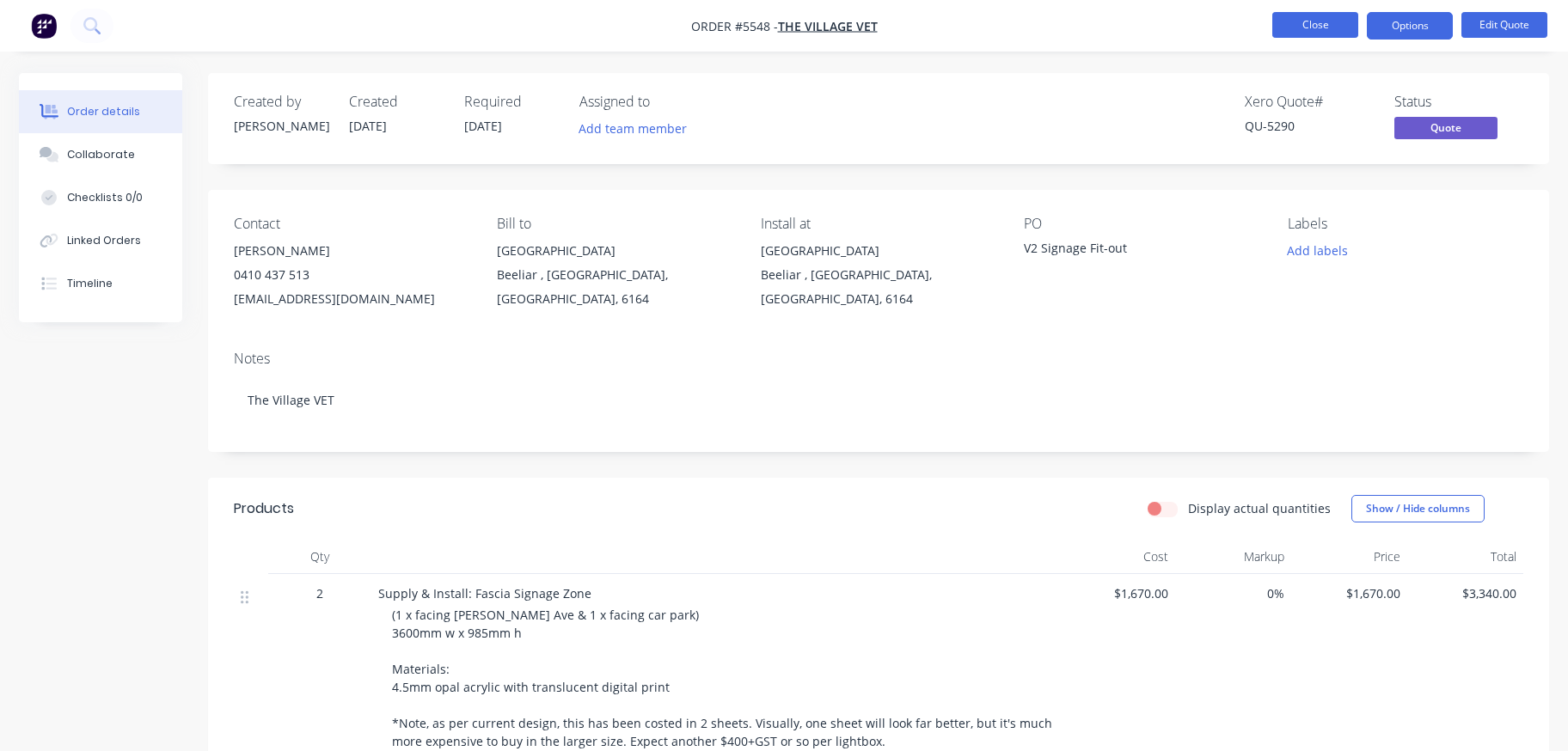
click at [1314, 22] on button "Close" at bounding box center [1315, 24] width 86 height 26
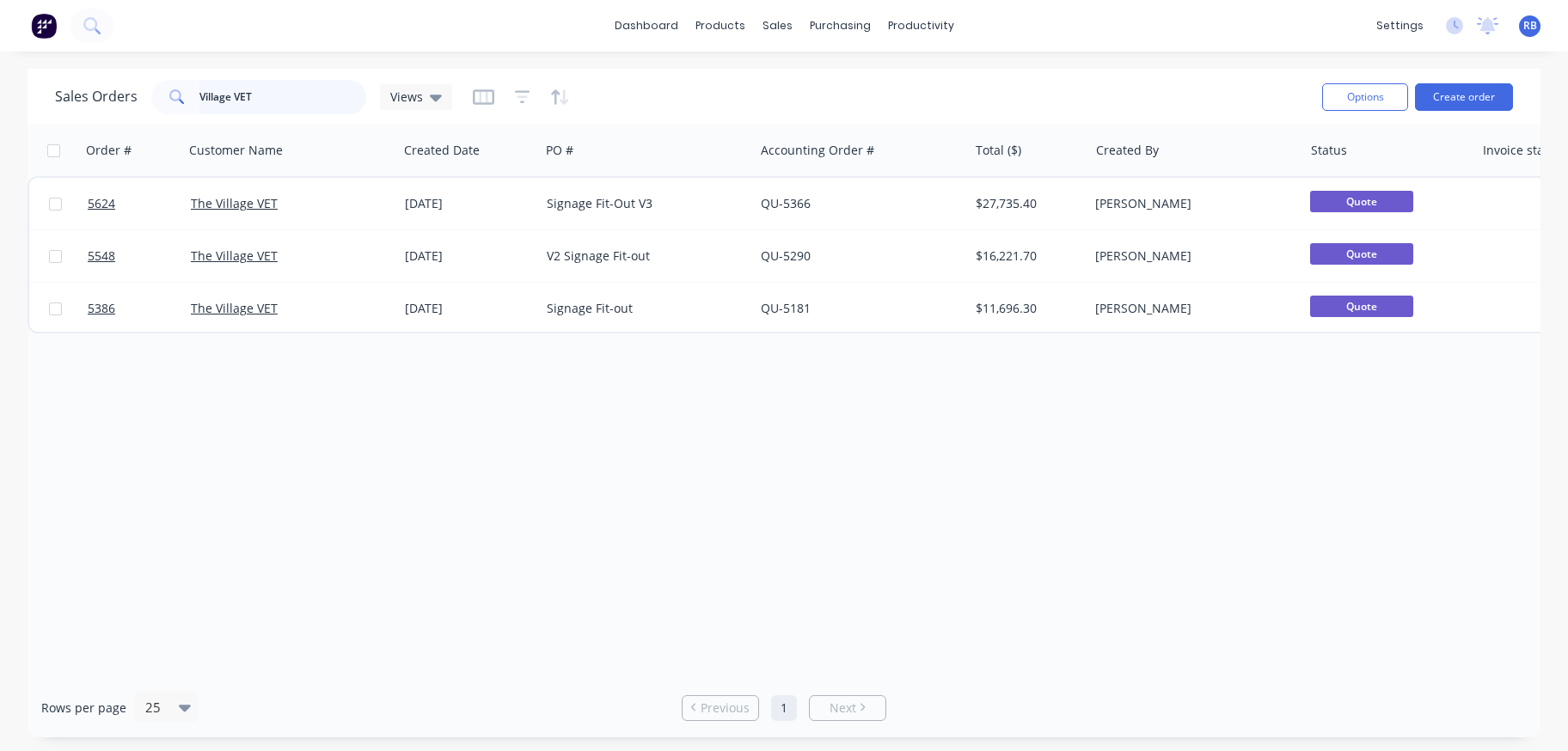
drag, startPoint x: 190, startPoint y: 94, endPoint x: 162, endPoint y: 94, distance: 28.0
click at [162, 94] on div "Village VET" at bounding box center [259, 96] width 215 height 34
type input "[GEOGRAPHIC_DATA]"
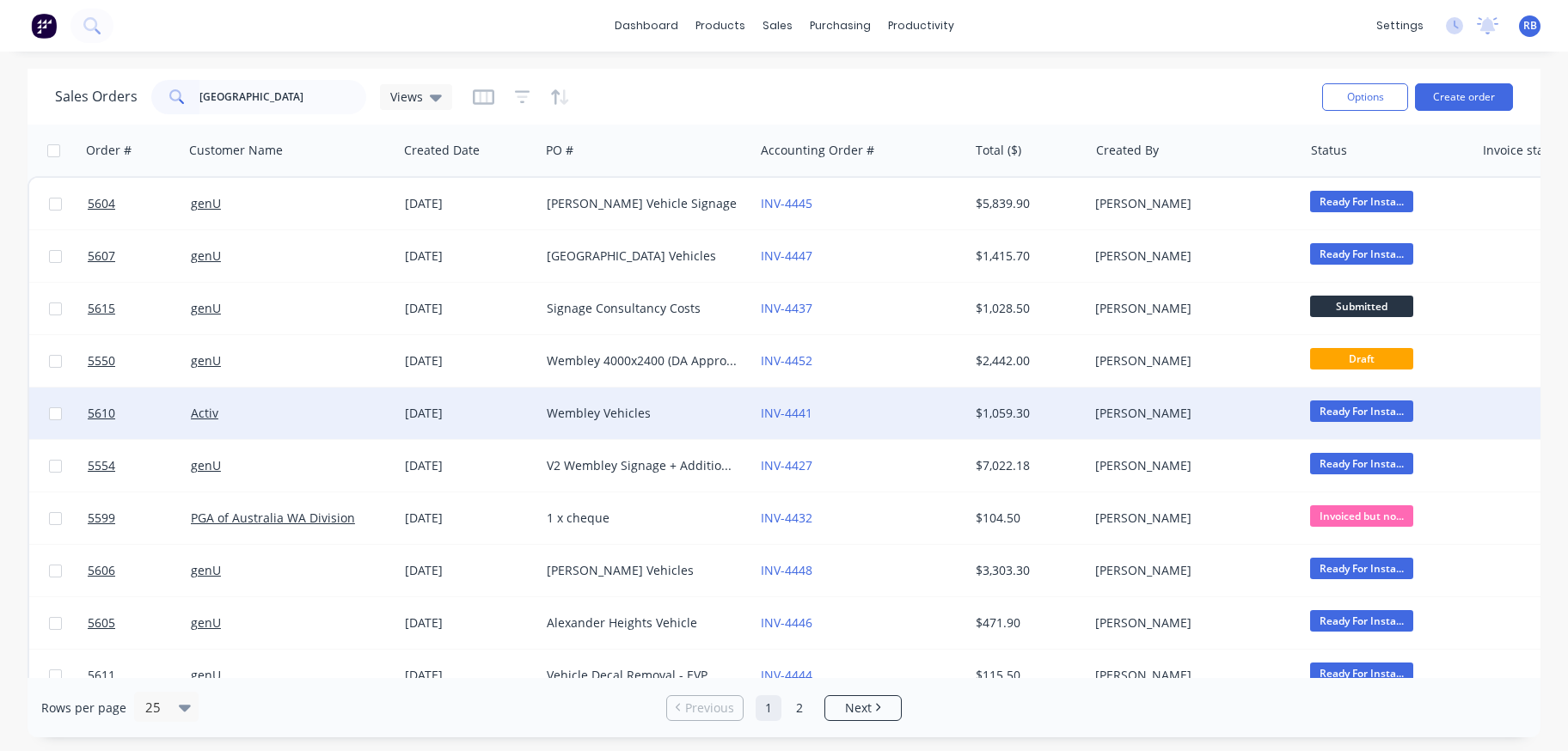
click at [285, 409] on div "Activ" at bounding box center [286, 413] width 191 height 17
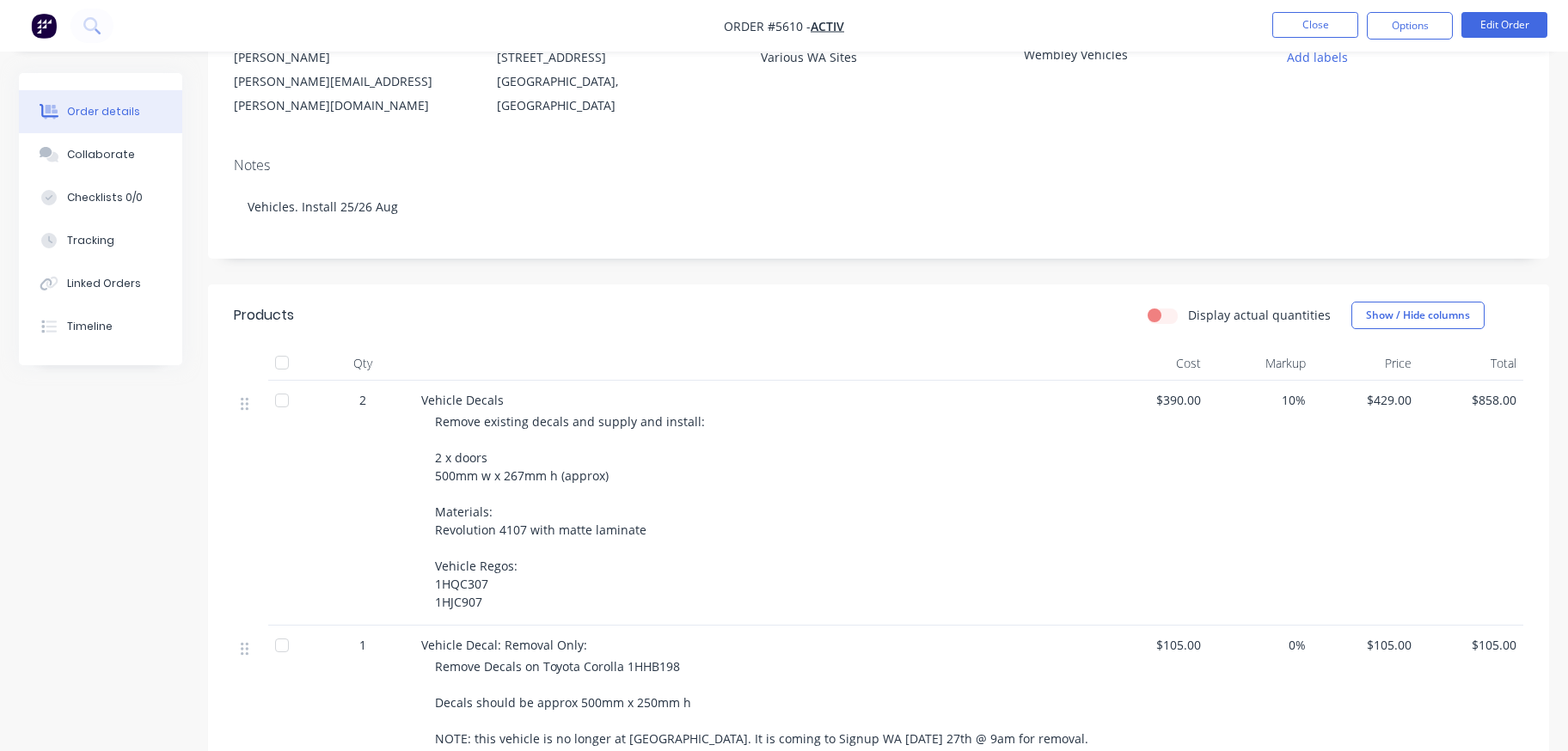
scroll to position [208, 0]
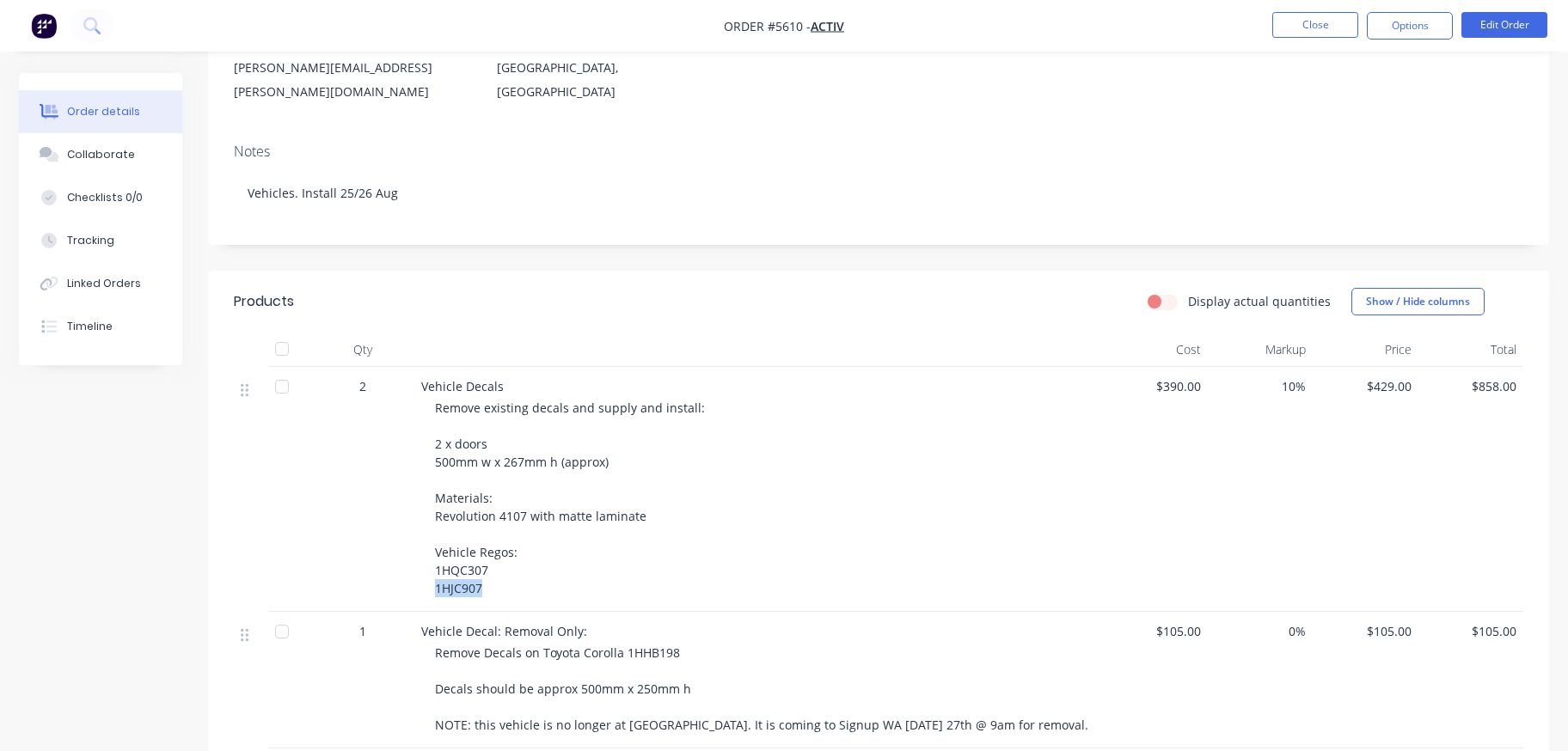
drag, startPoint x: 512, startPoint y: 597, endPoint x: 435, endPoint y: 593, distance: 77.1
click at [435, 593] on div "Vehicle Decals Remove existing decals and supply and install: 2 x doors 500mm w…" at bounding box center [758, 489] width 688 height 245
copy span "1HJC907"
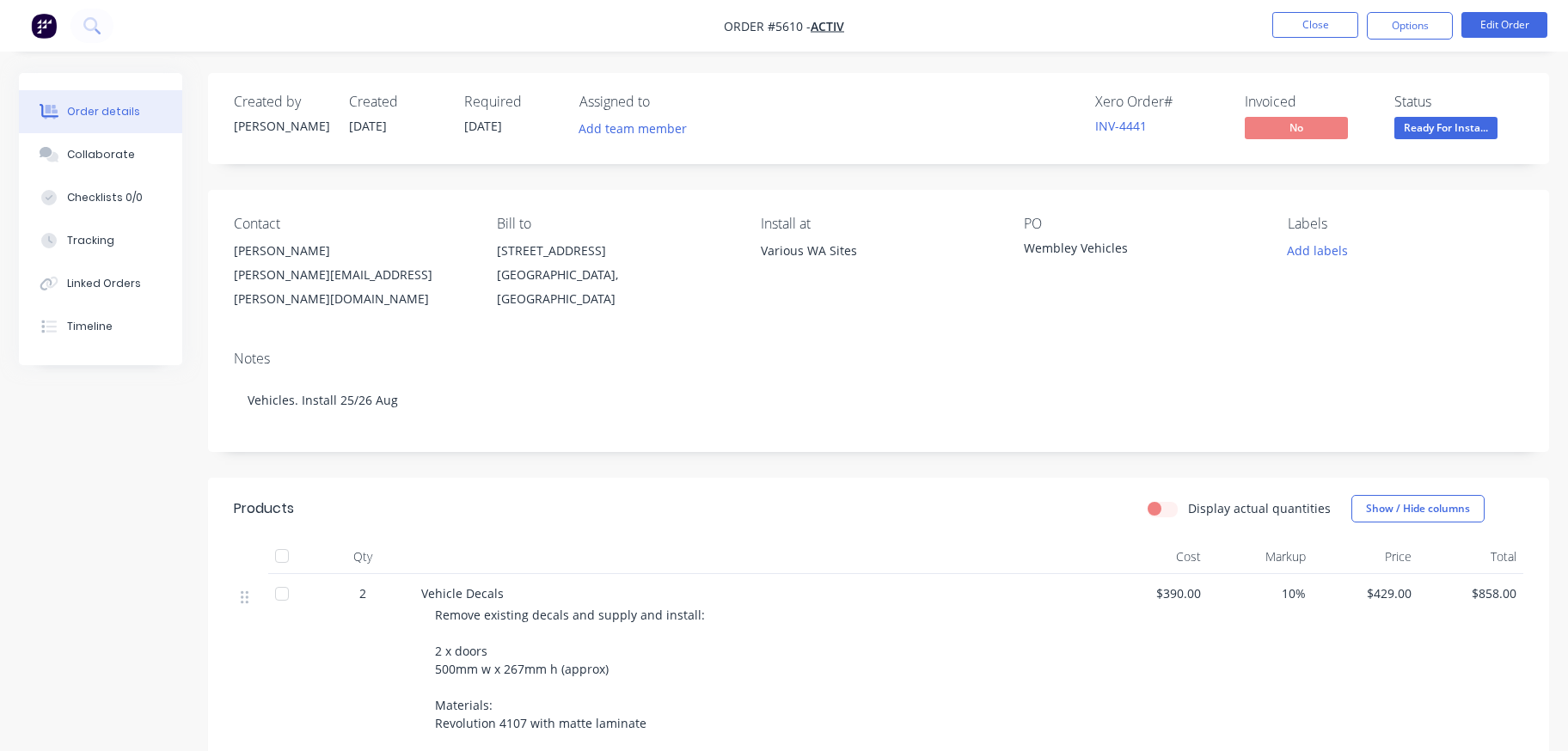
scroll to position [0, 0]
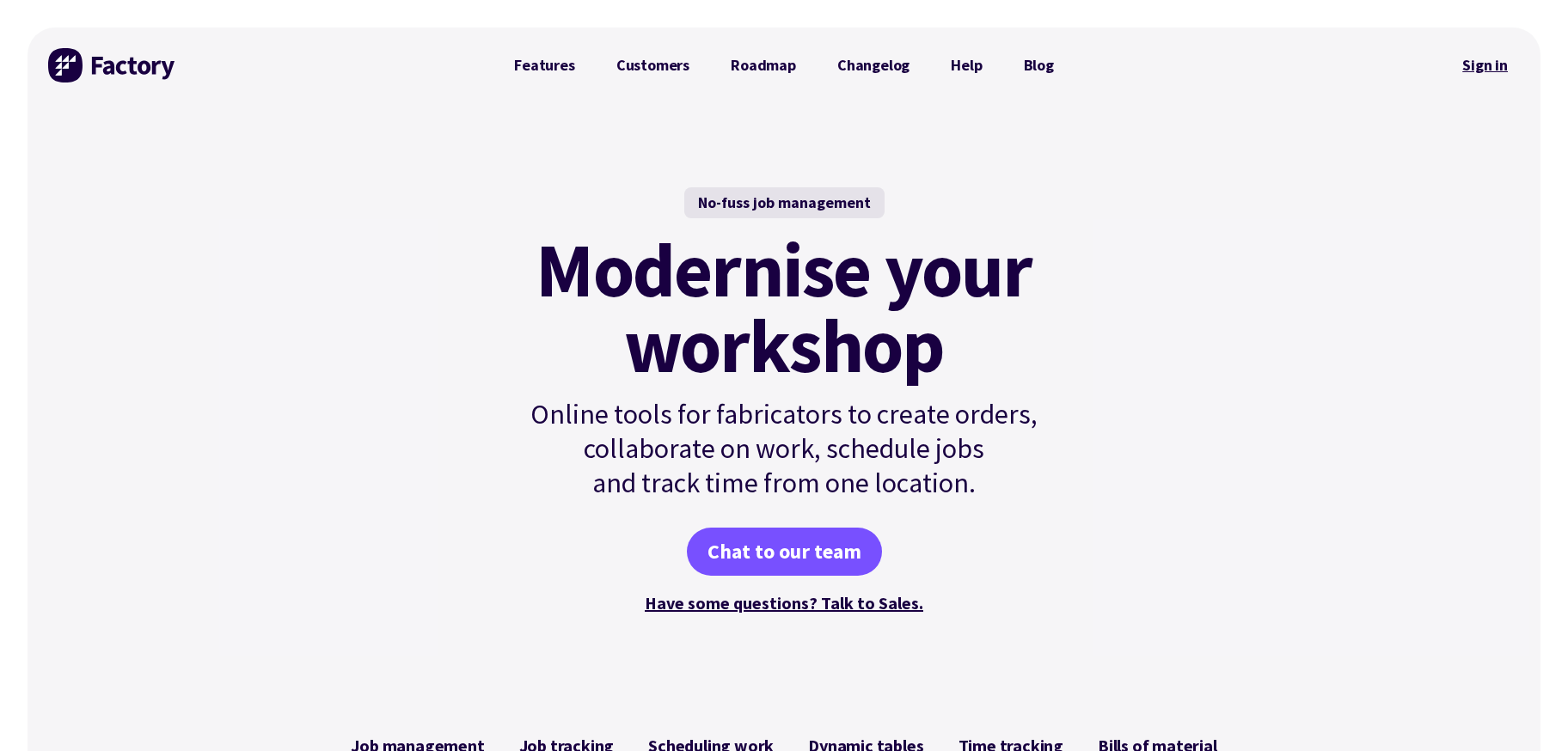
click at [1484, 67] on link "Sign in" at bounding box center [1486, 65] width 70 height 40
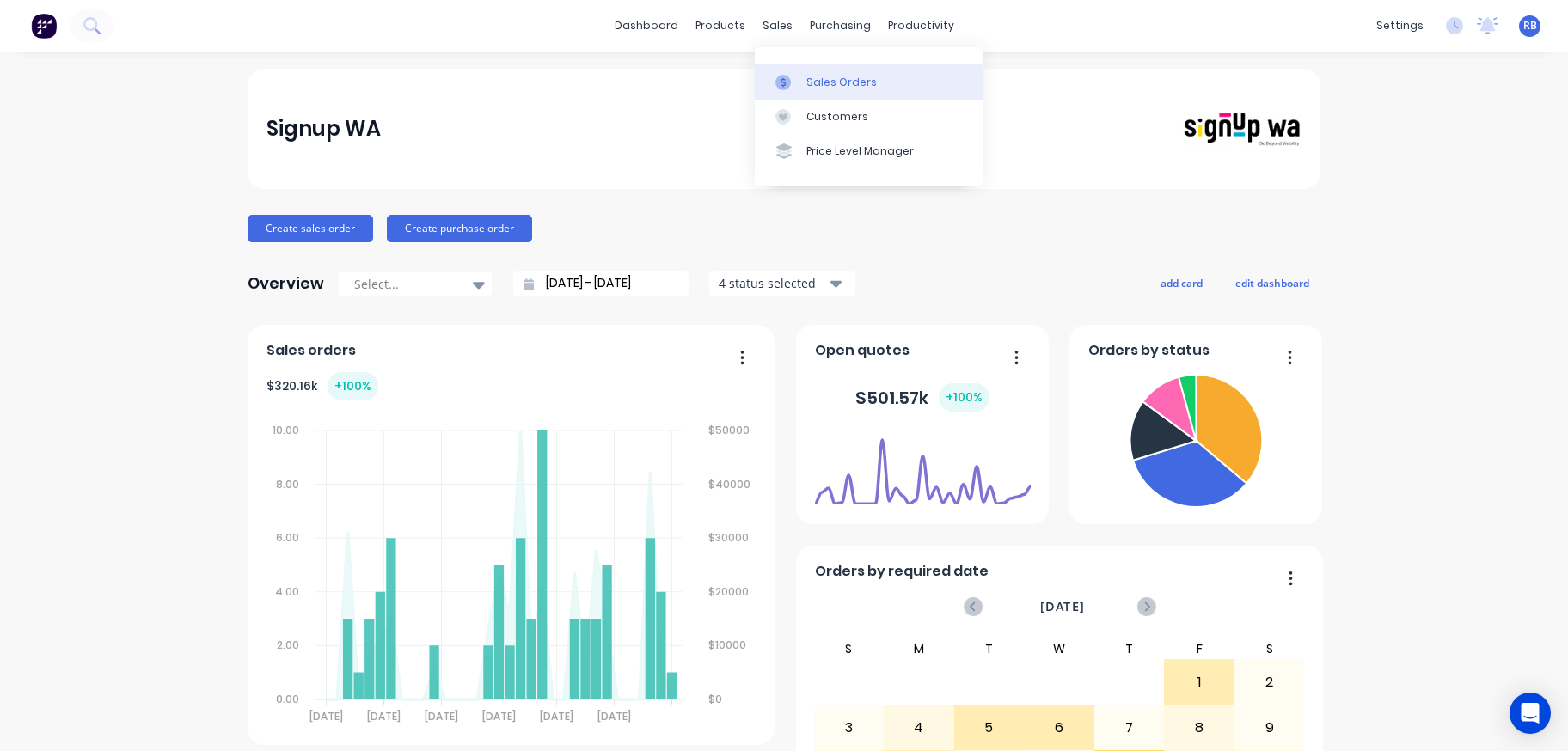
click at [839, 93] on link "Sales Orders" at bounding box center [868, 81] width 228 height 34
